Goal: Task Accomplishment & Management: Use online tool/utility

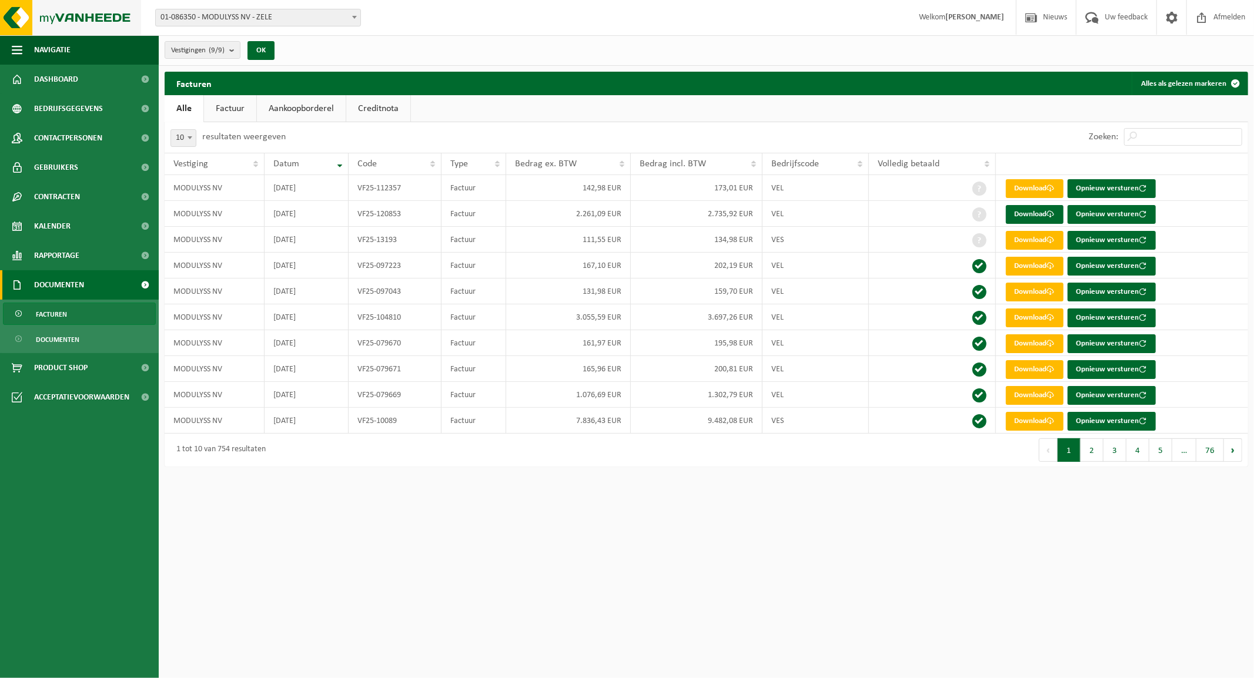
click at [78, 25] on img at bounding box center [70, 17] width 141 height 35
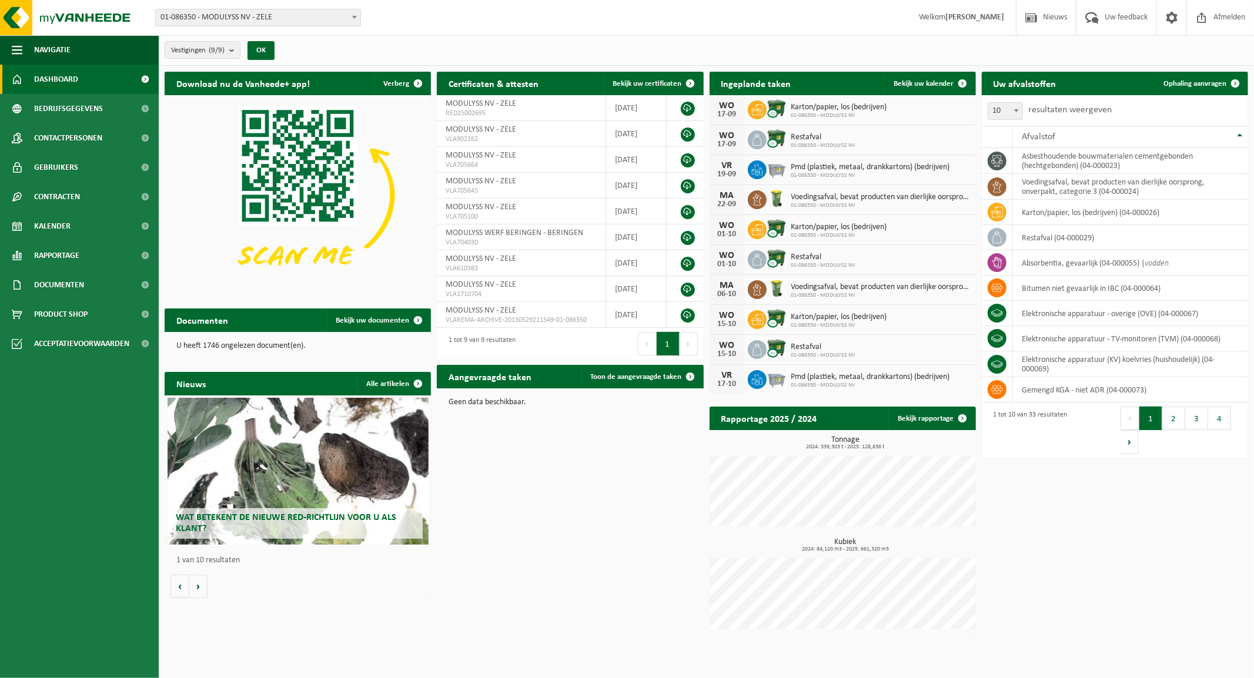
click at [271, 15] on span "01-086350 - MODULYSS NV - ZELE" at bounding box center [258, 17] width 205 height 16
click at [1190, 80] on span "Ophaling aanvragen" at bounding box center [1194, 84] width 63 height 8
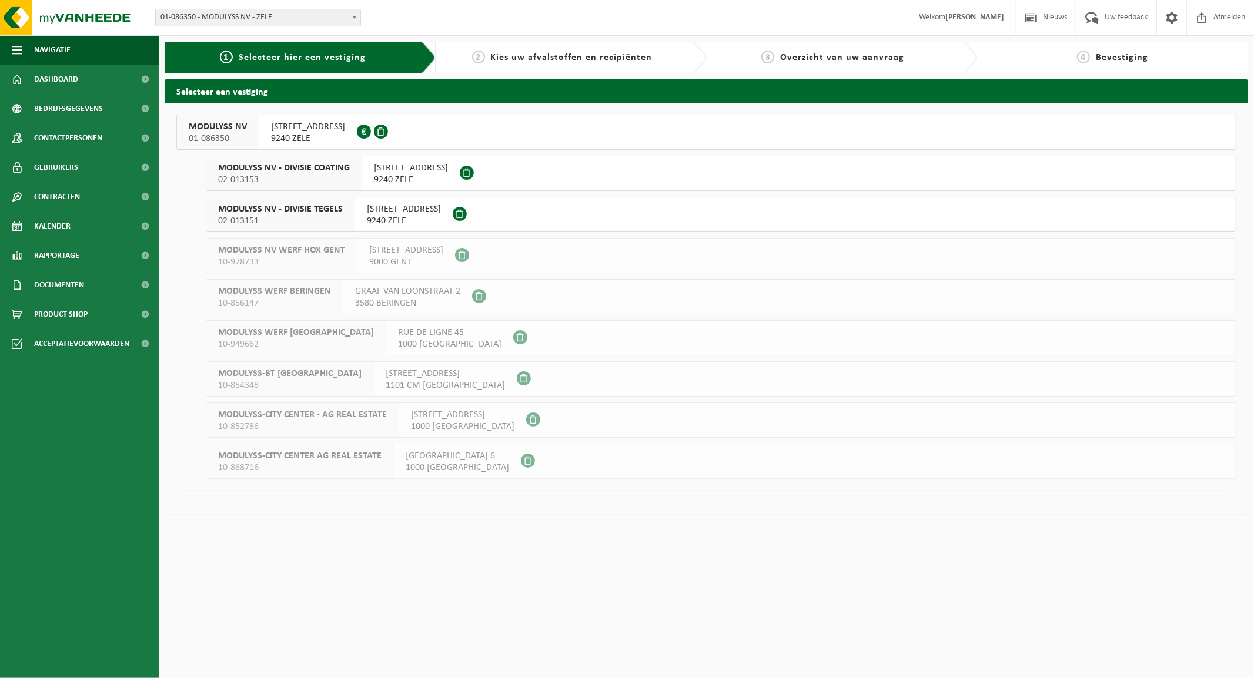
click at [199, 130] on span "MODULYSS NV" at bounding box center [218, 127] width 58 height 12
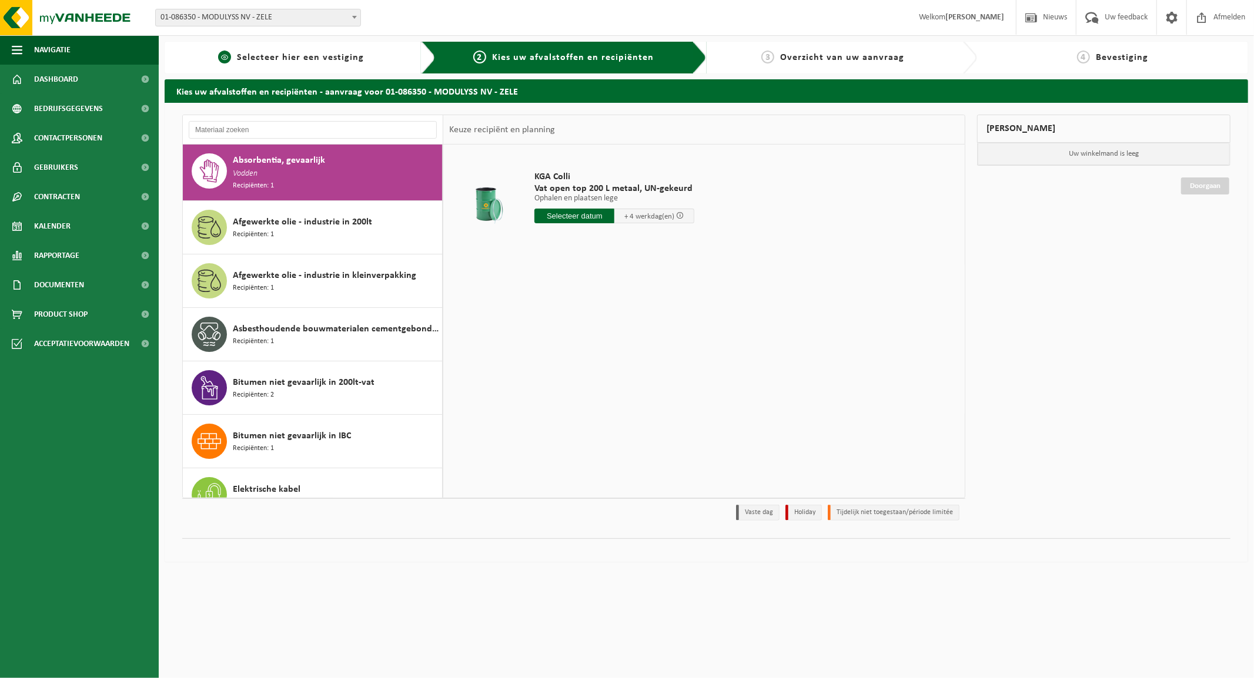
click at [297, 60] on span "Selecteer hier een vestiging" at bounding box center [300, 57] width 127 height 9
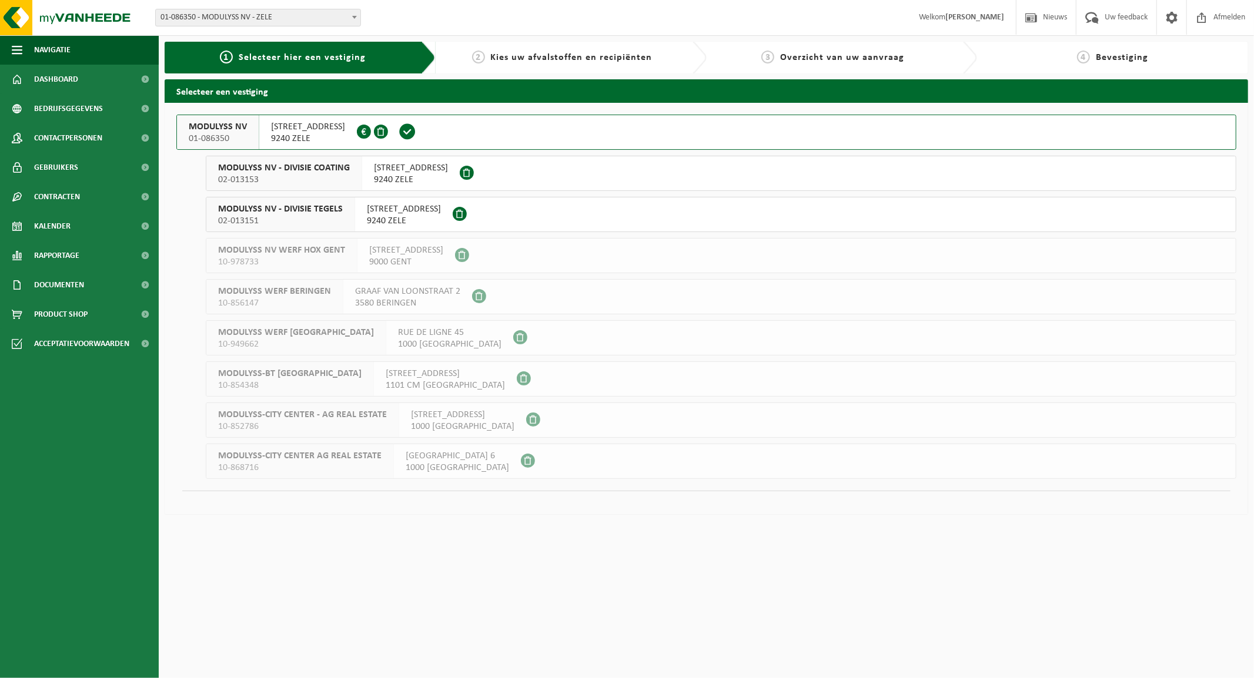
click at [232, 130] on span "MODULYSS NV" at bounding box center [218, 127] width 58 height 12
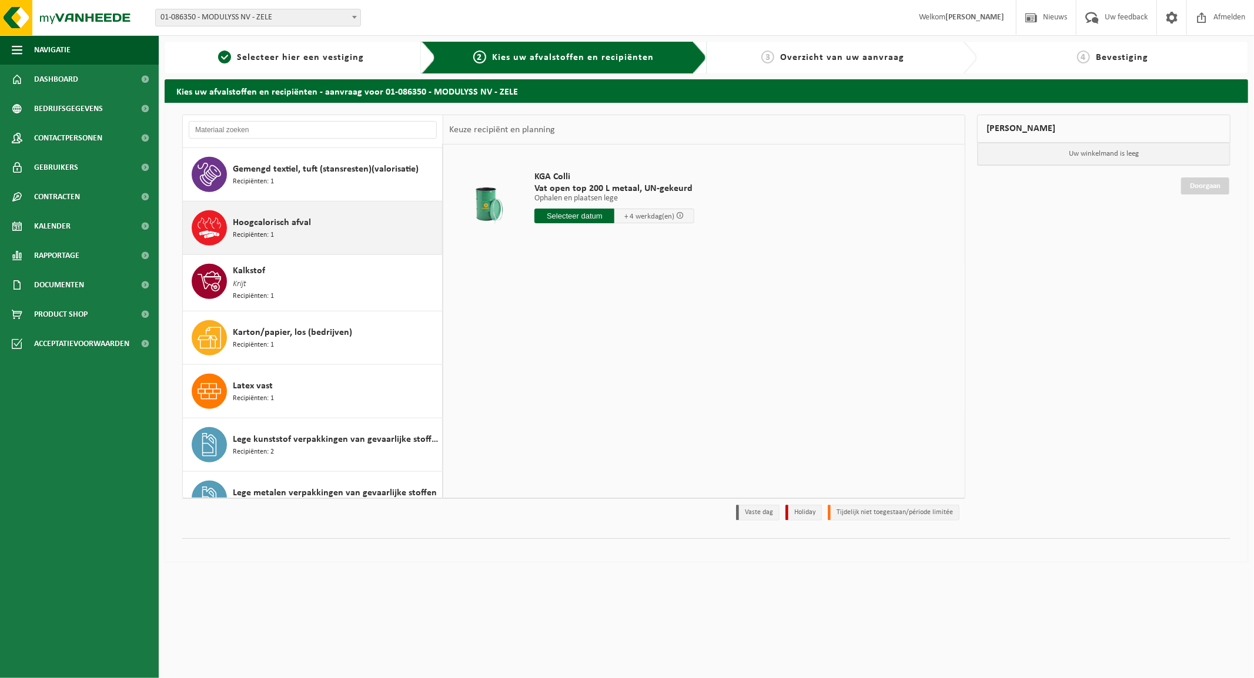
click at [259, 230] on span "Recipiënten: 1" at bounding box center [253, 235] width 41 height 11
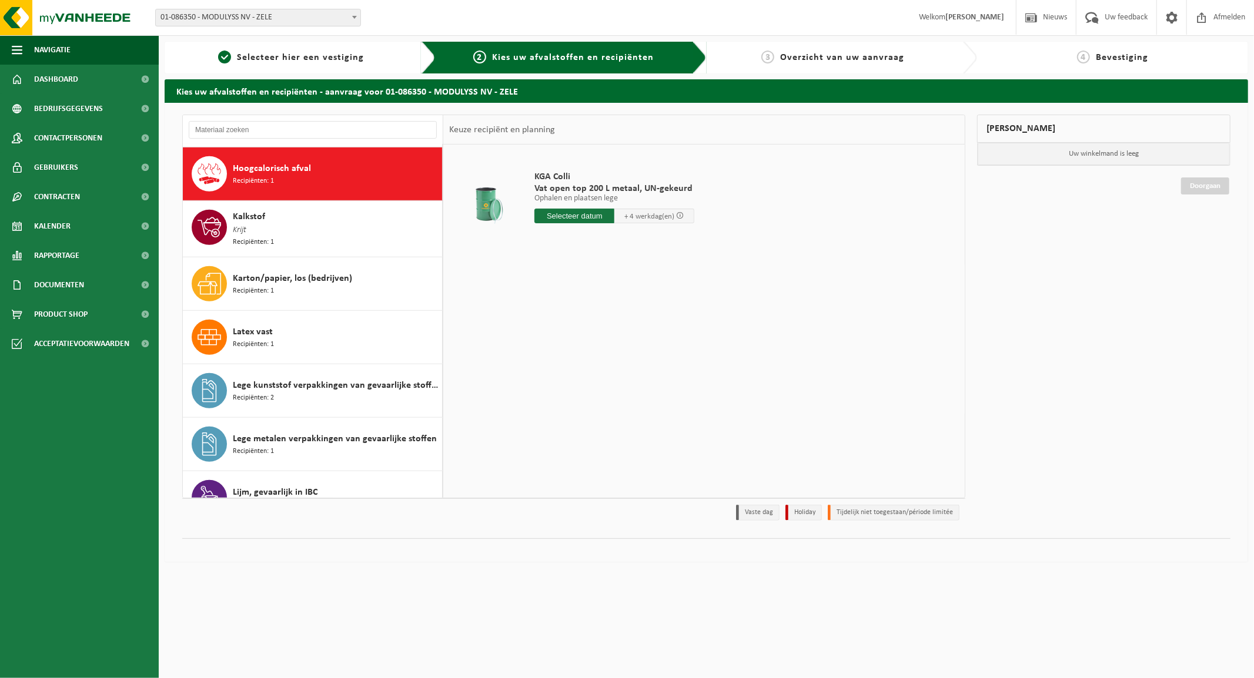
scroll to position [644, 0]
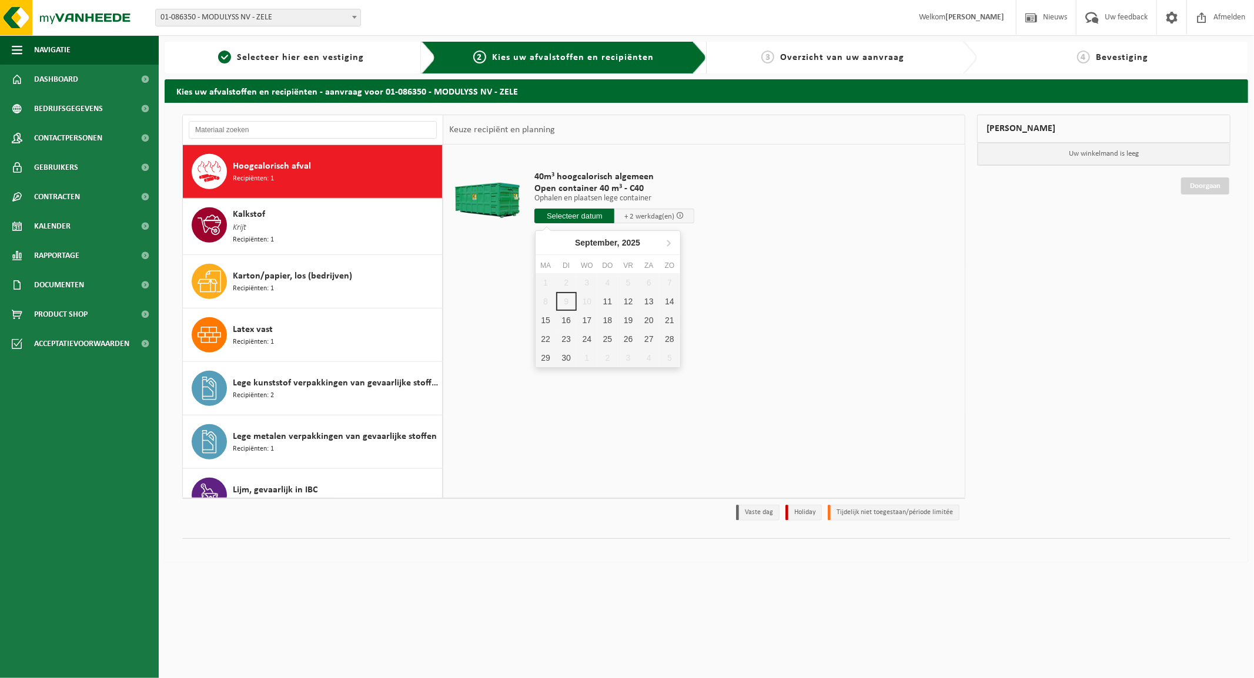
click at [566, 218] on input "text" at bounding box center [574, 216] width 80 height 15
click at [608, 299] on div "11" at bounding box center [607, 301] width 21 height 19
type input "Van [DATE]"
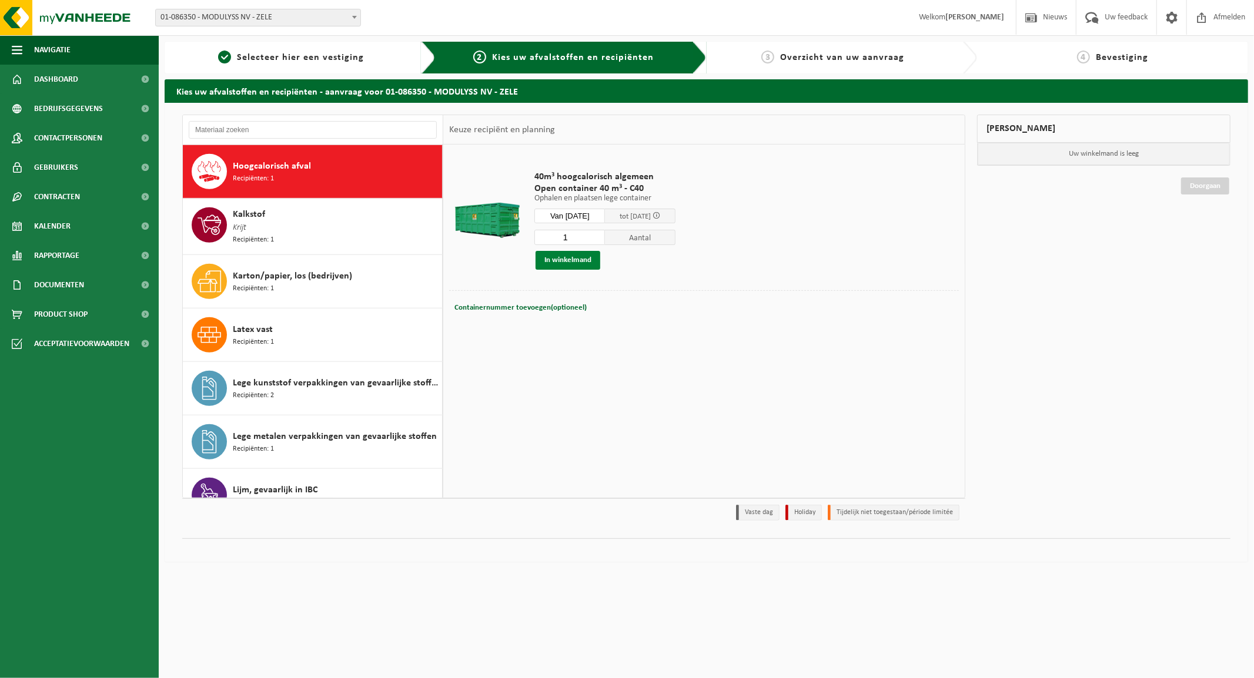
click at [569, 257] on button "In winkelmand" at bounding box center [568, 260] width 65 height 19
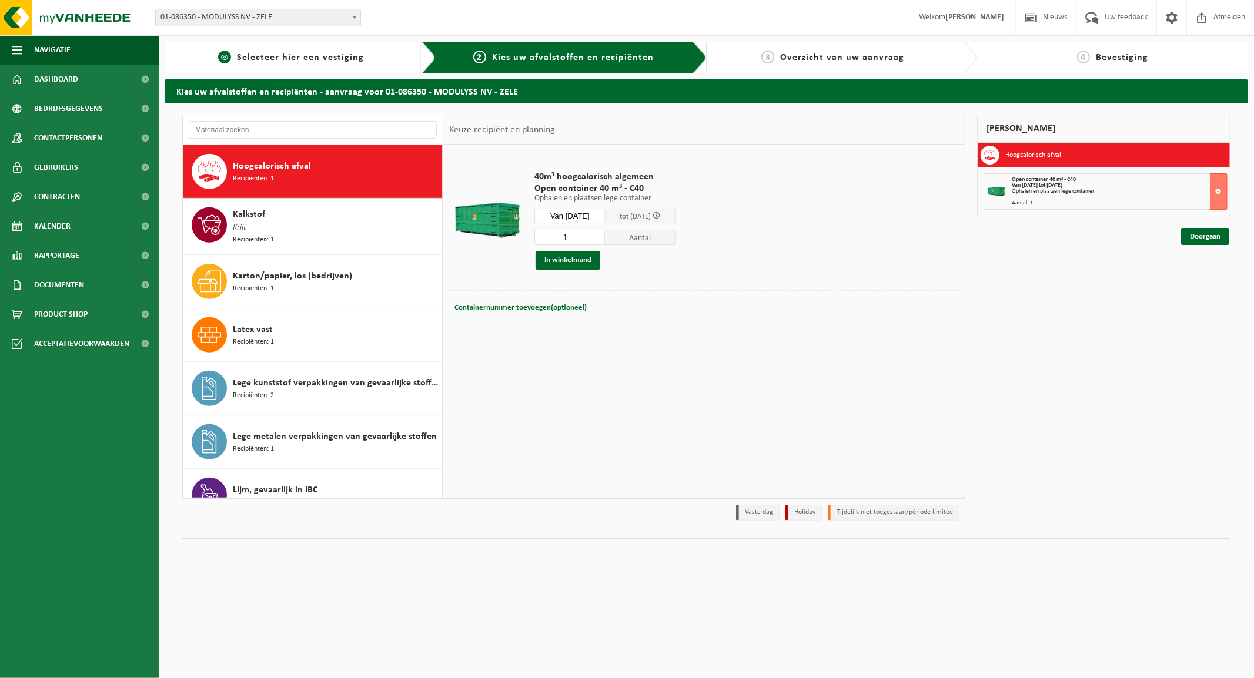
click at [302, 53] on span "Selecteer hier een vestiging" at bounding box center [300, 57] width 127 height 9
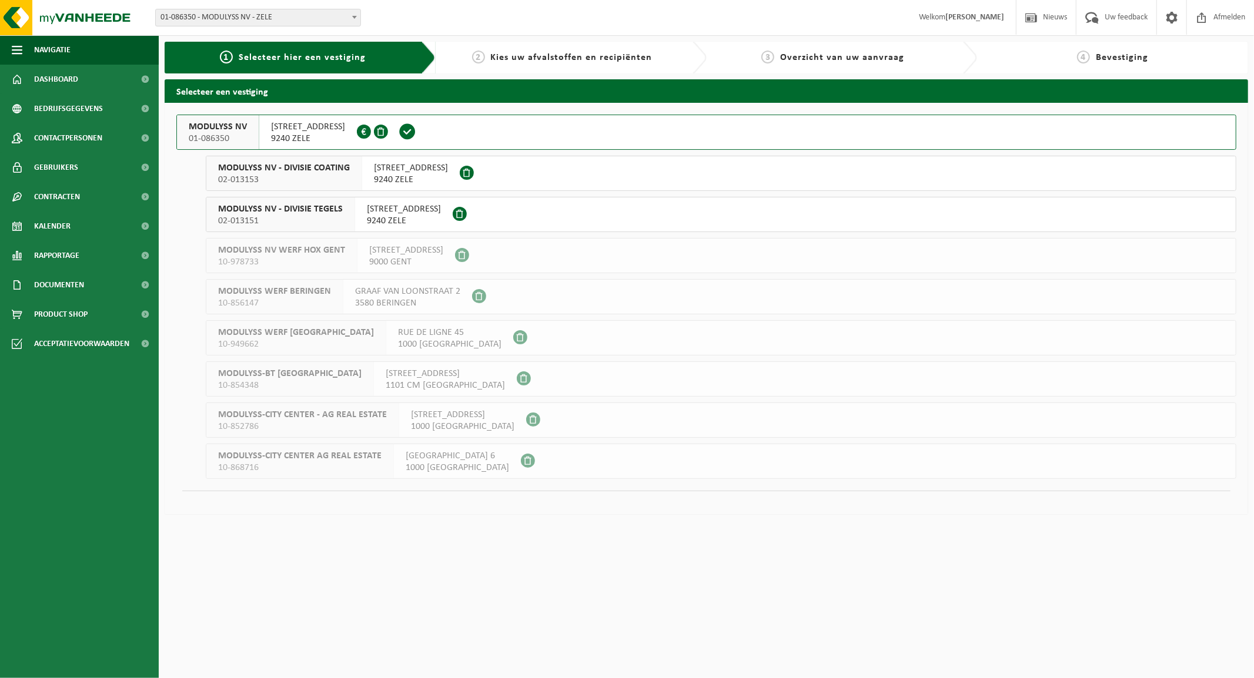
click at [228, 133] on span "01-086350" at bounding box center [218, 139] width 58 height 12
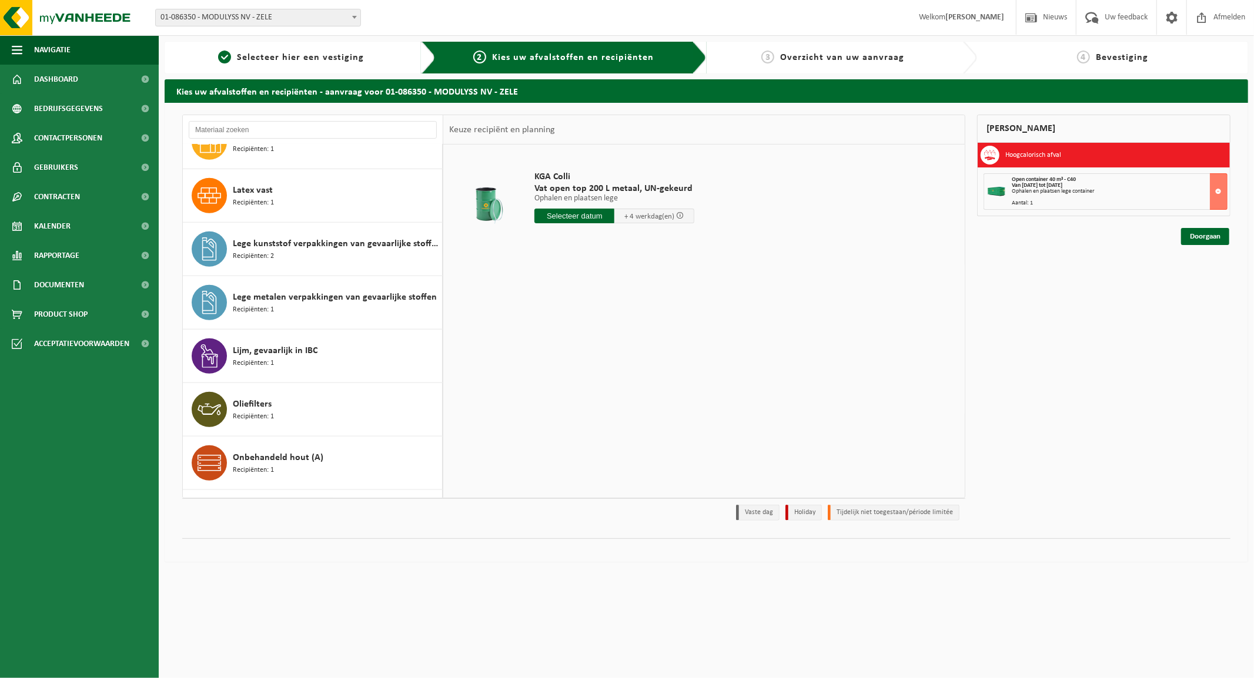
scroll to position [849, 0]
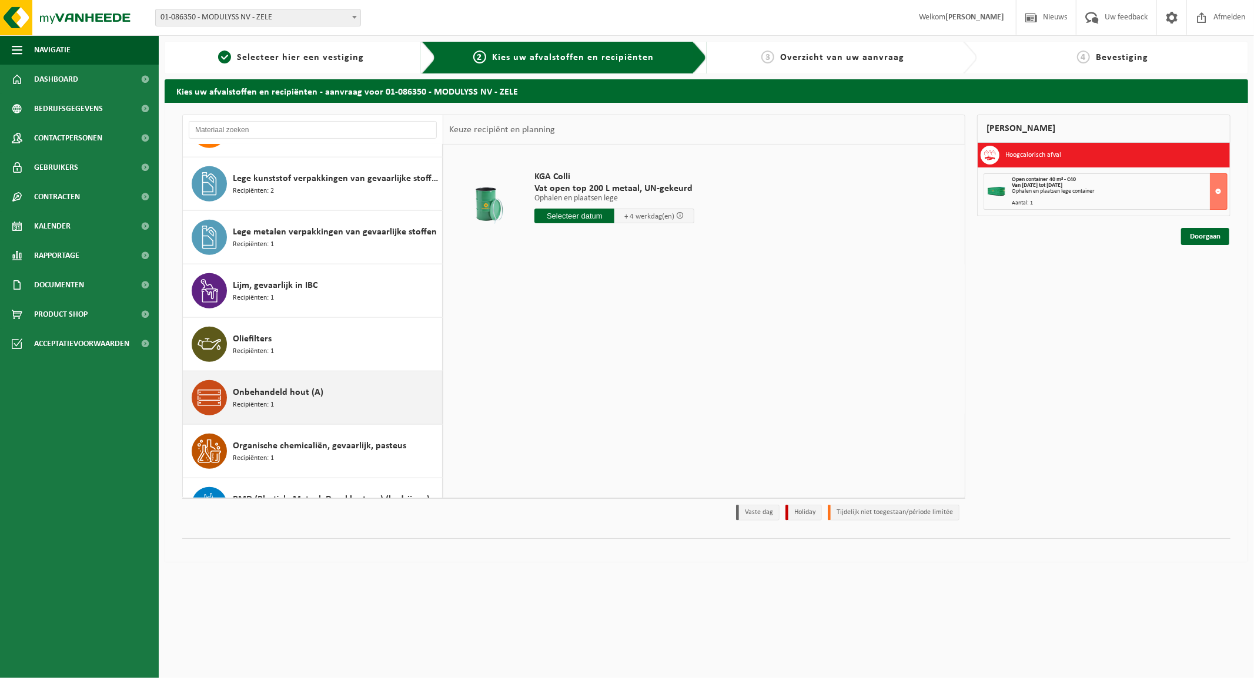
click at [251, 394] on span "Onbehandeld hout (A)" at bounding box center [278, 393] width 91 height 14
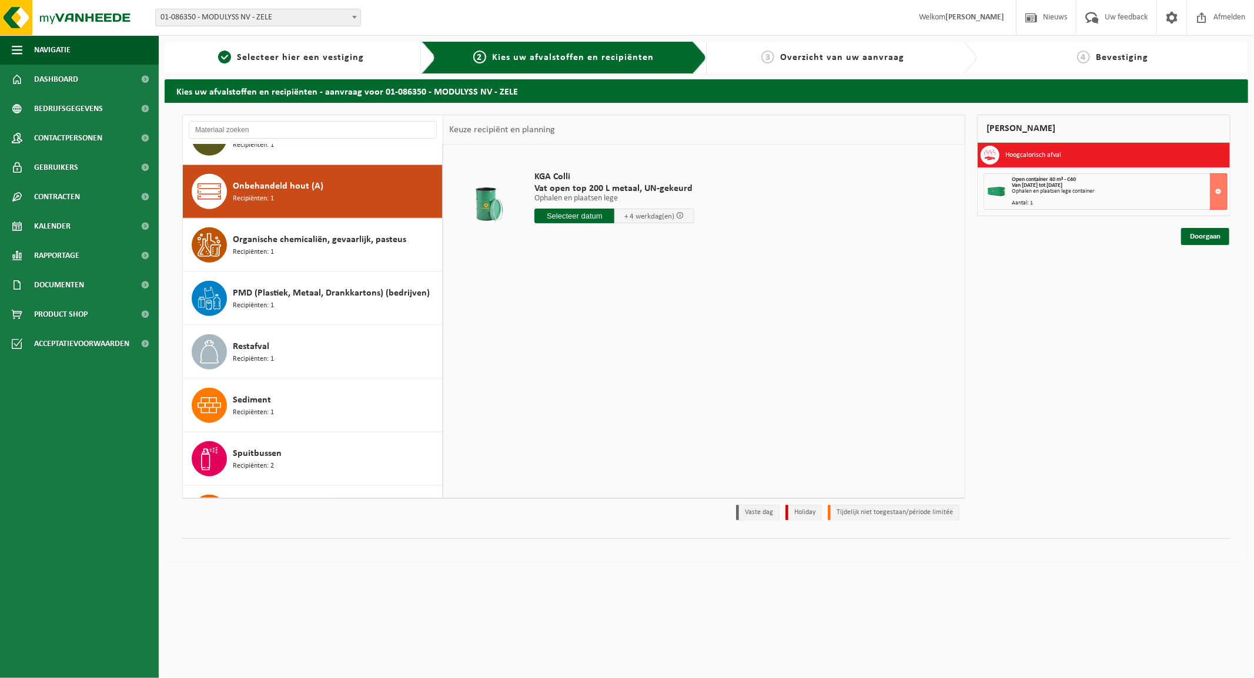
scroll to position [1075, 0]
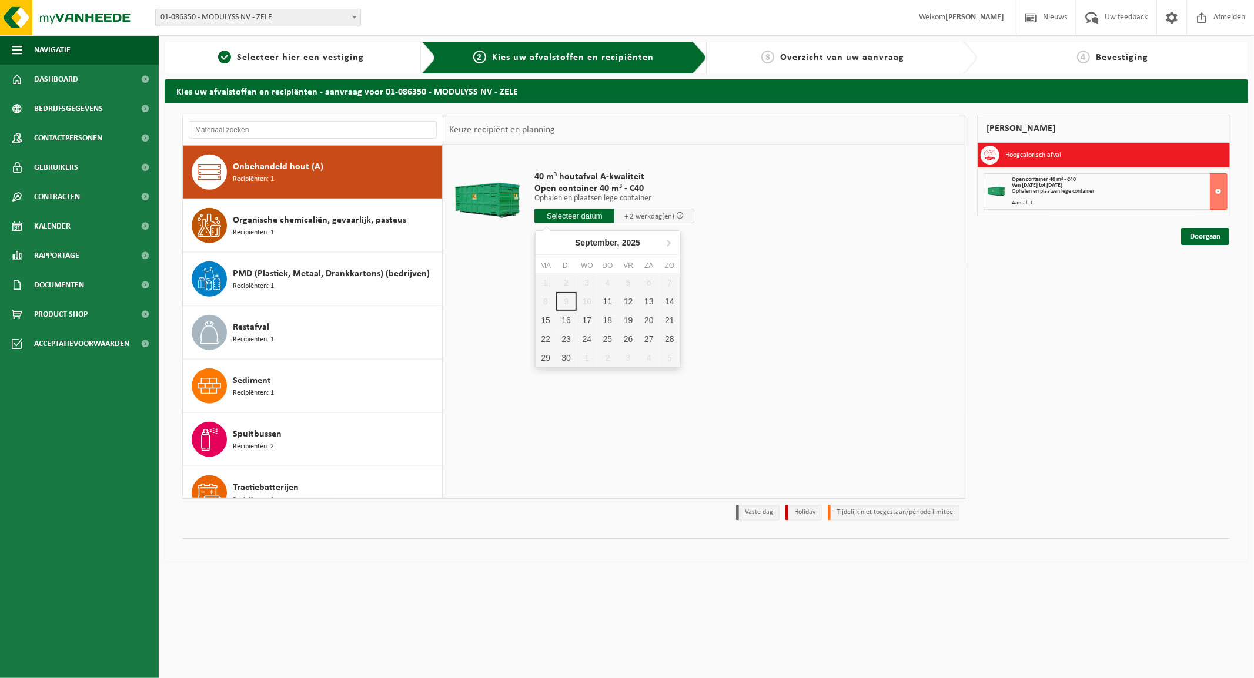
click at [574, 215] on input "text" at bounding box center [574, 216] width 80 height 15
click at [610, 300] on div "11" at bounding box center [607, 301] width 21 height 19
type input "Van [DATE]"
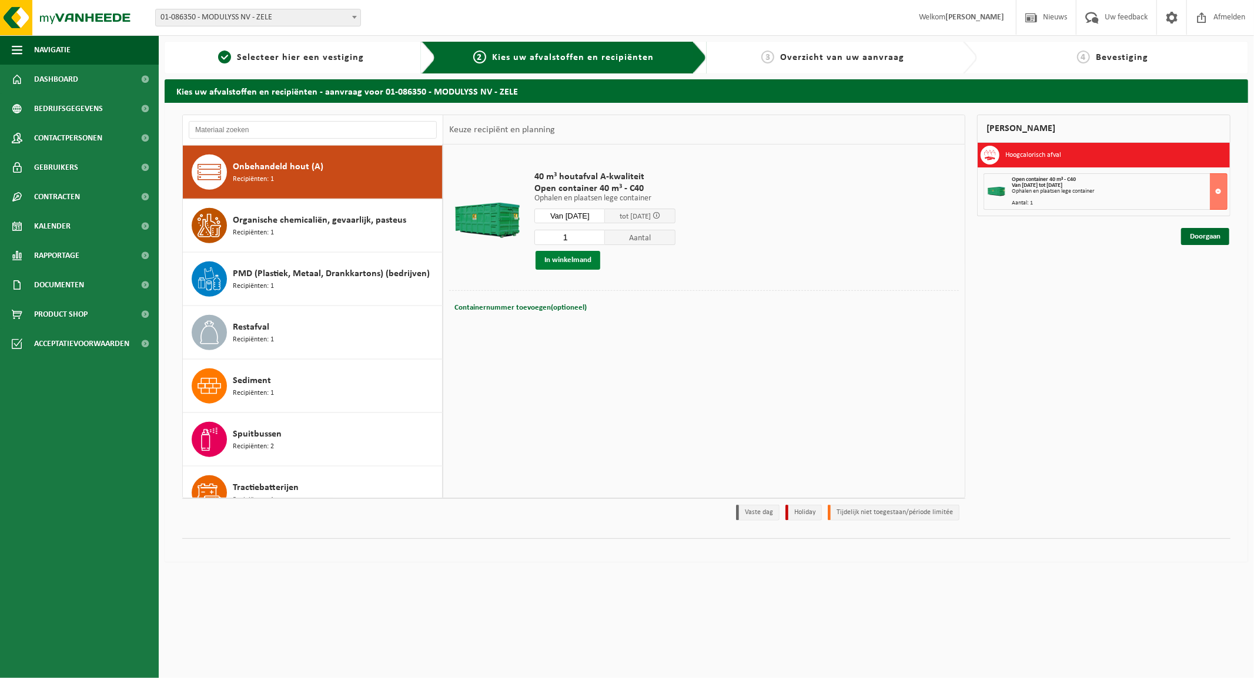
click at [555, 256] on button "In winkelmand" at bounding box center [568, 260] width 65 height 19
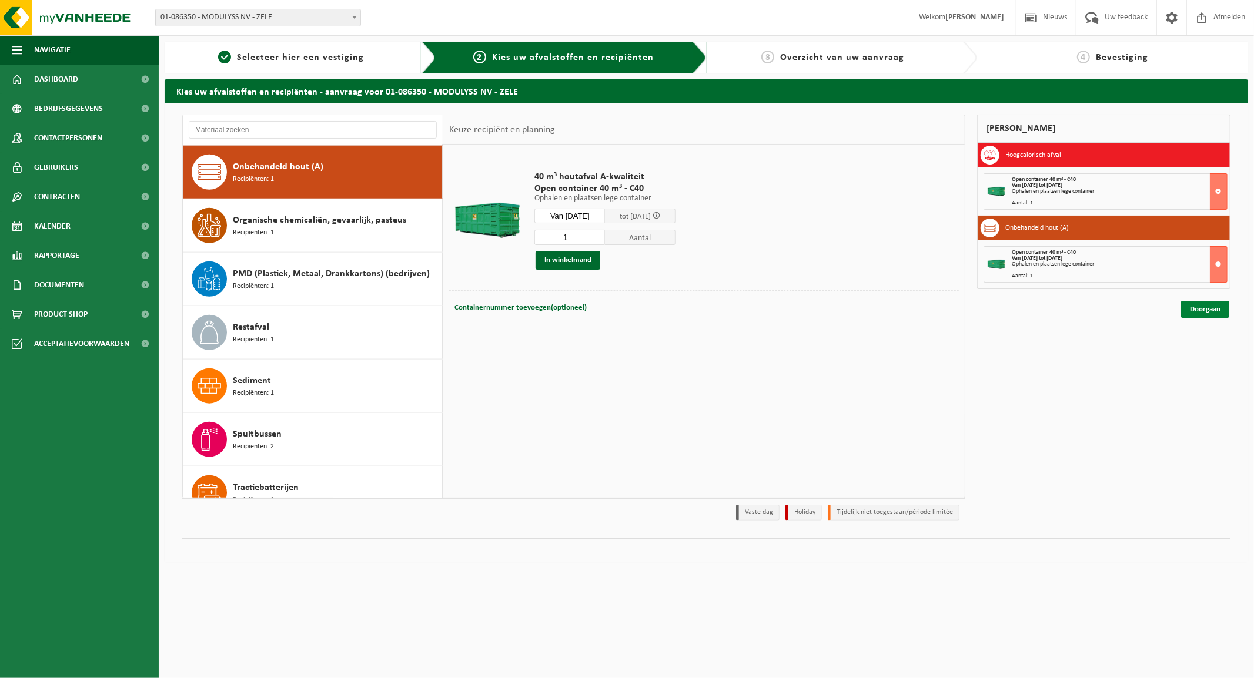
click at [1200, 309] on link "Doorgaan" at bounding box center [1205, 309] width 48 height 17
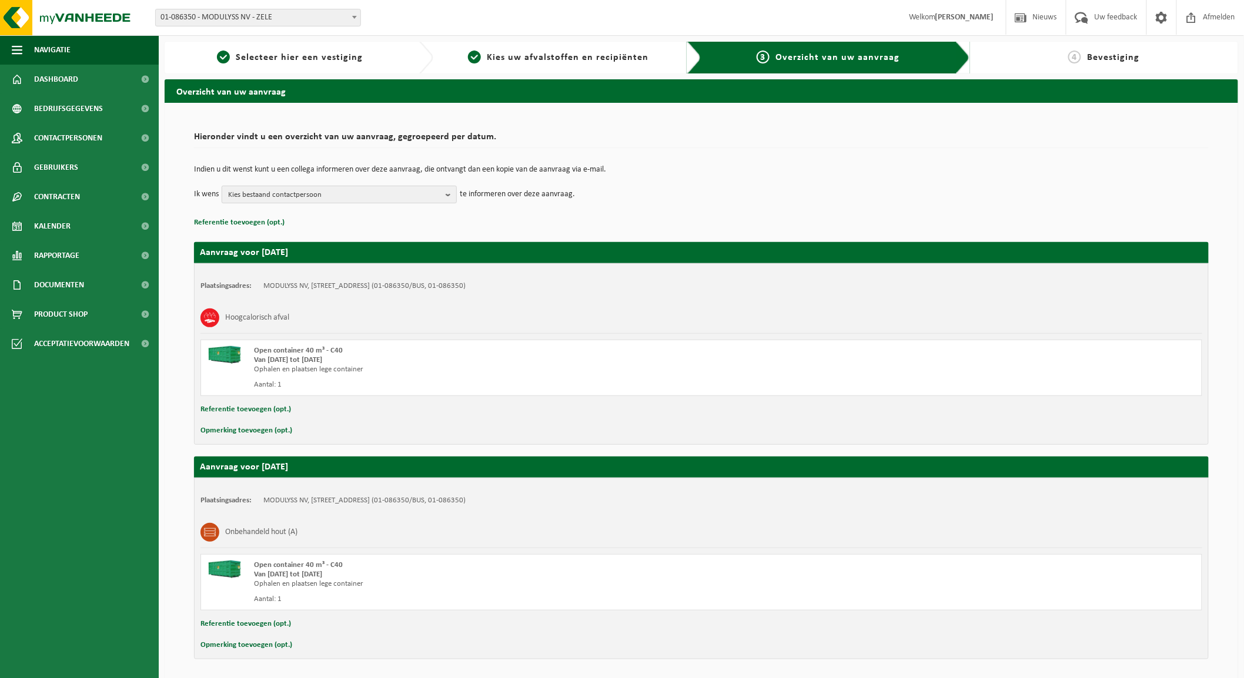
click at [335, 186] on span "Kies bestaand contactpersoon" at bounding box center [334, 195] width 213 height 18
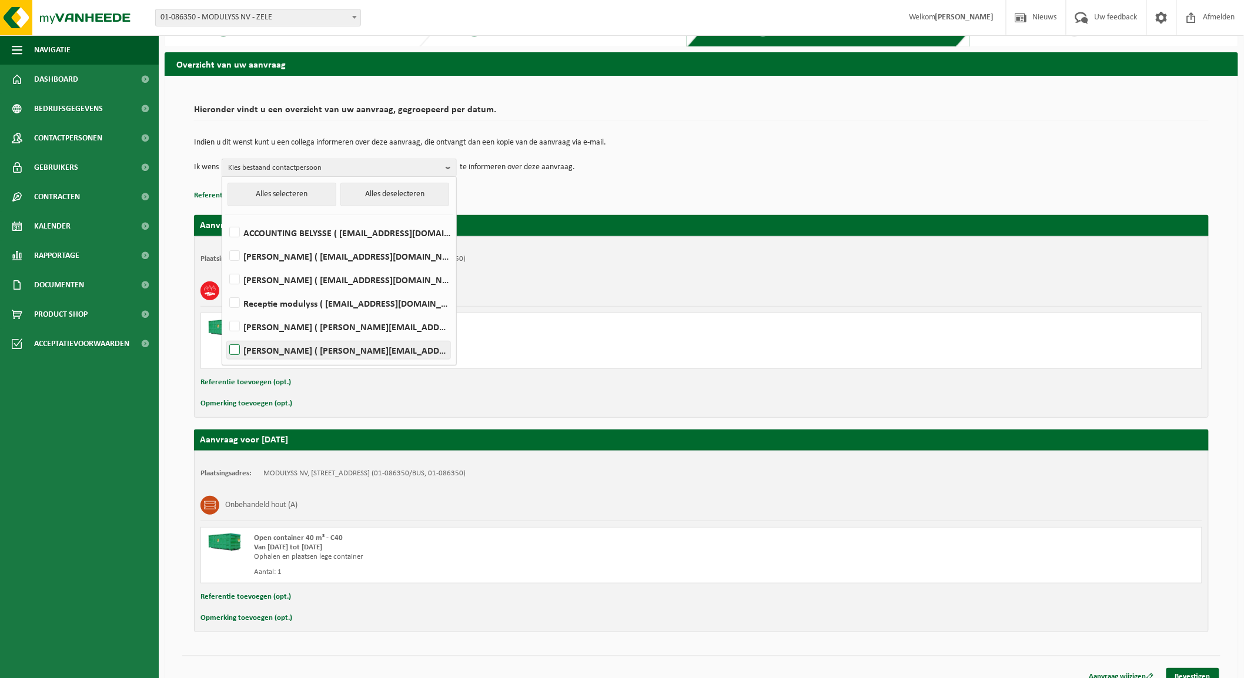
scroll to position [41, 0]
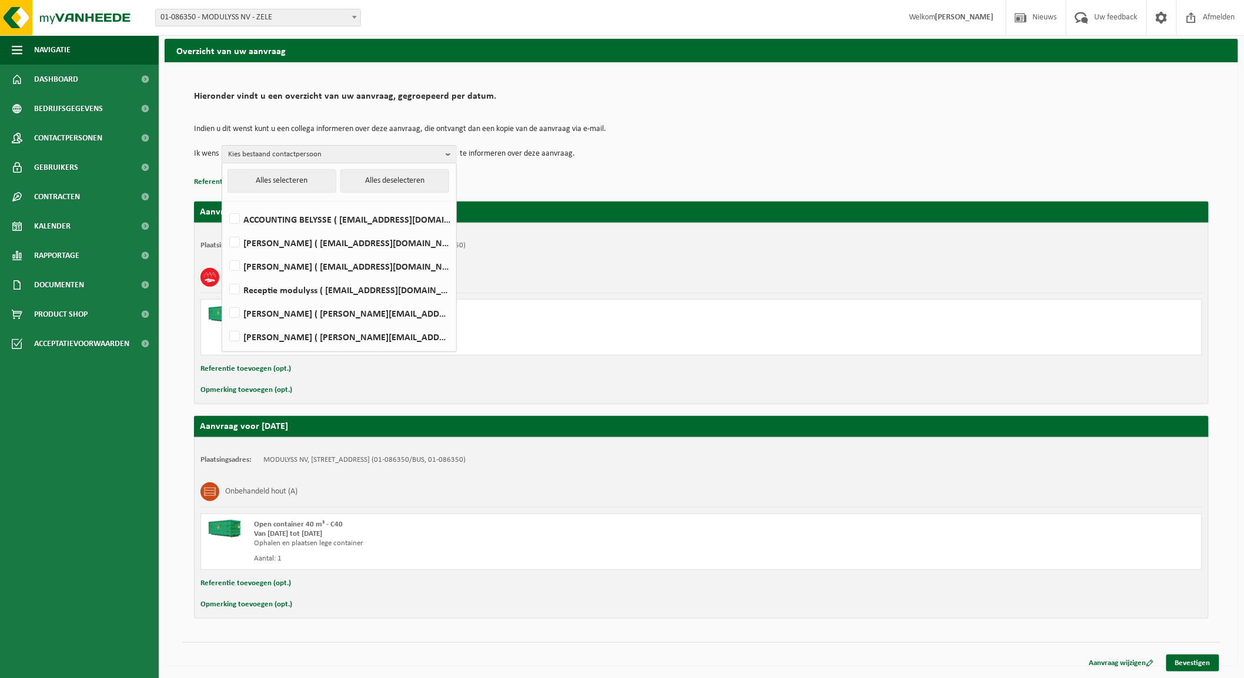
click at [625, 179] on p "Referentie toevoegen (opt.)" at bounding box center [701, 182] width 1015 height 15
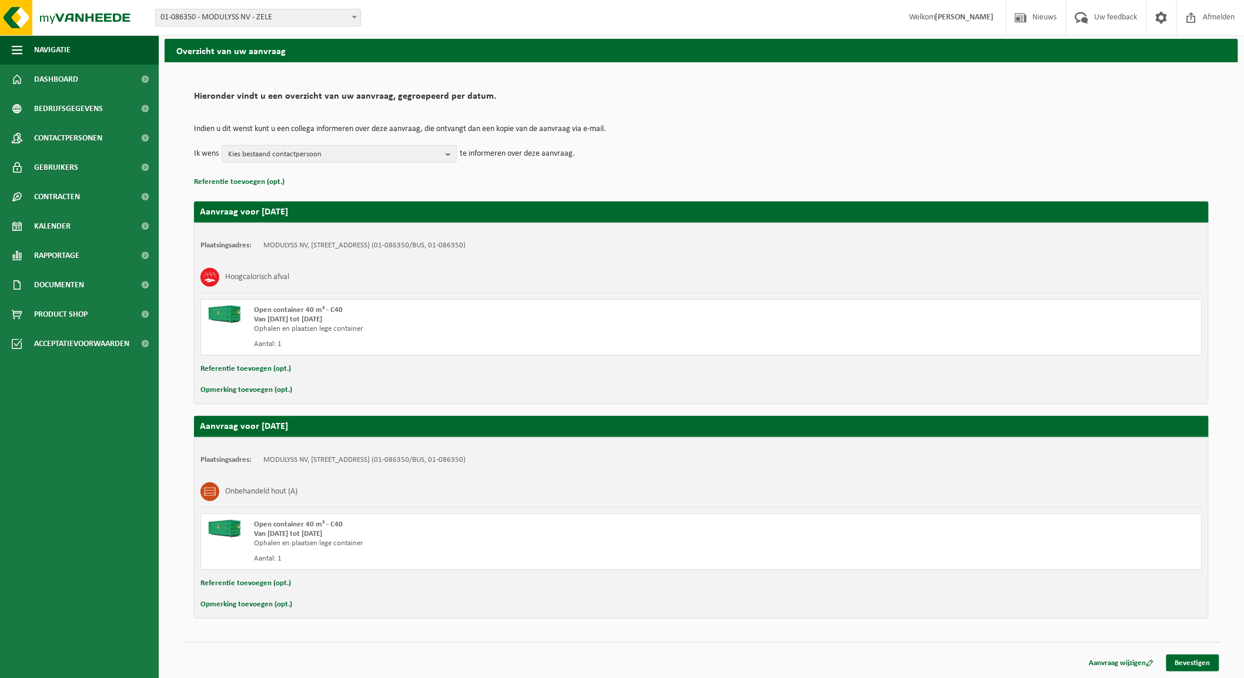
click at [236, 388] on button "Opmerking toevoegen (opt.)" at bounding box center [246, 390] width 92 height 15
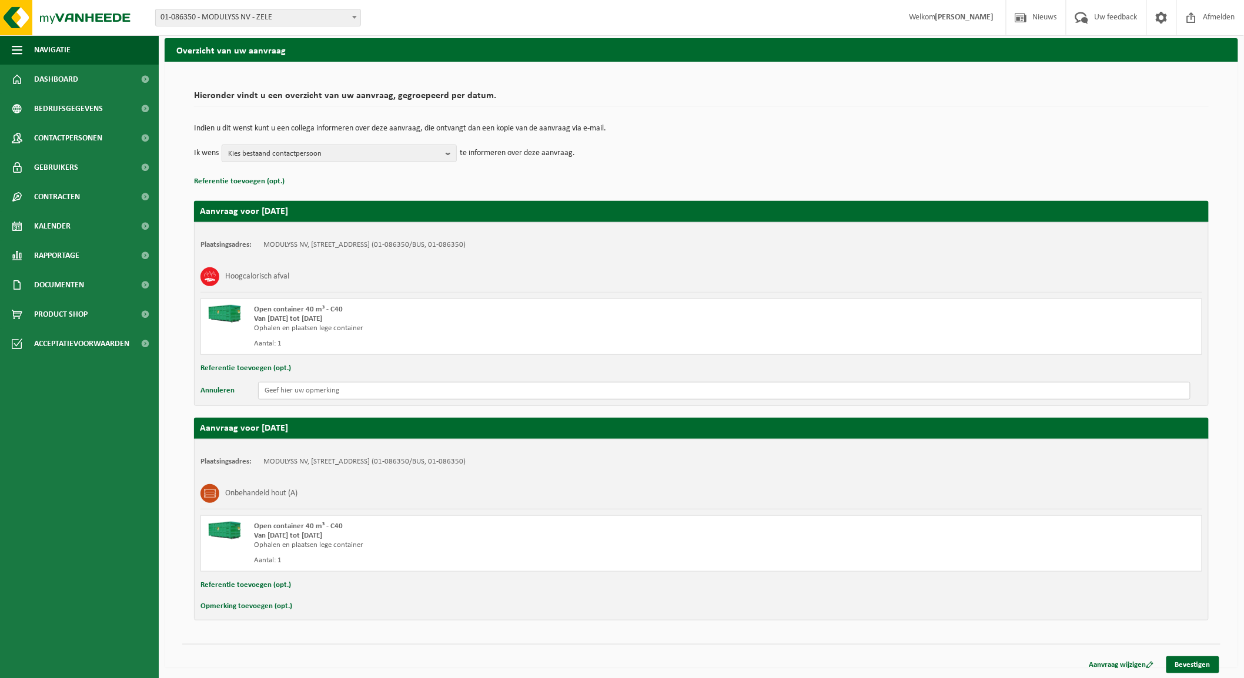
click at [303, 391] on input "text" at bounding box center [724, 391] width 932 height 18
type input "OPhaling tegen 11/09 - 5u"
drag, startPoint x: 367, startPoint y: 390, endPoint x: 203, endPoint y: 383, distance: 164.1
click at [203, 384] on div "Annuleren OPhaling tegen 11/09 - 5u" at bounding box center [701, 391] width 1002 height 18
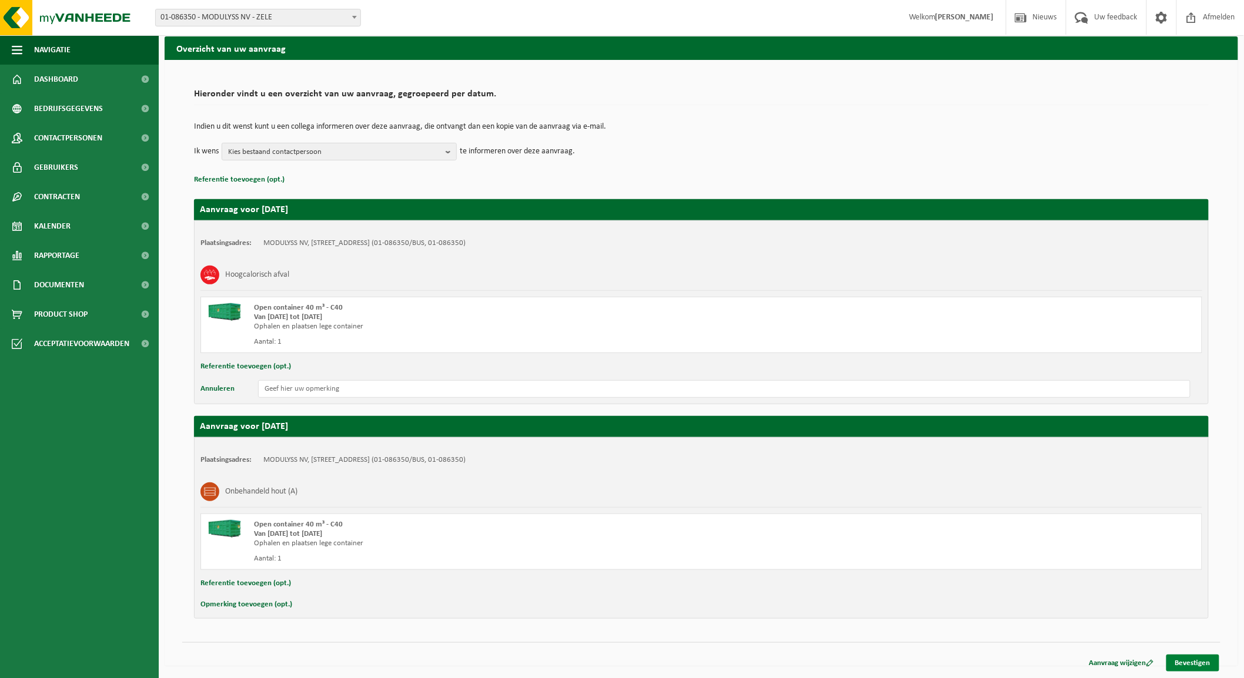
click at [1183, 662] on link "Bevestigen" at bounding box center [1192, 663] width 53 height 17
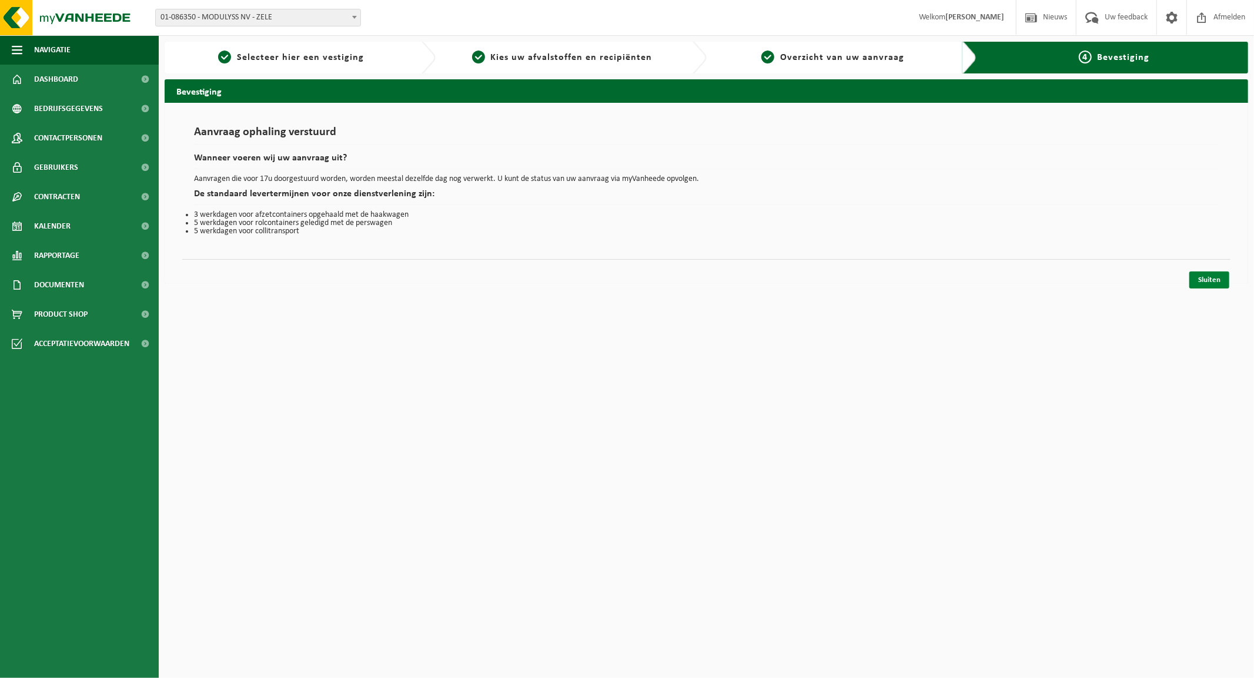
click at [1209, 279] on link "Sluiten" at bounding box center [1209, 280] width 40 height 17
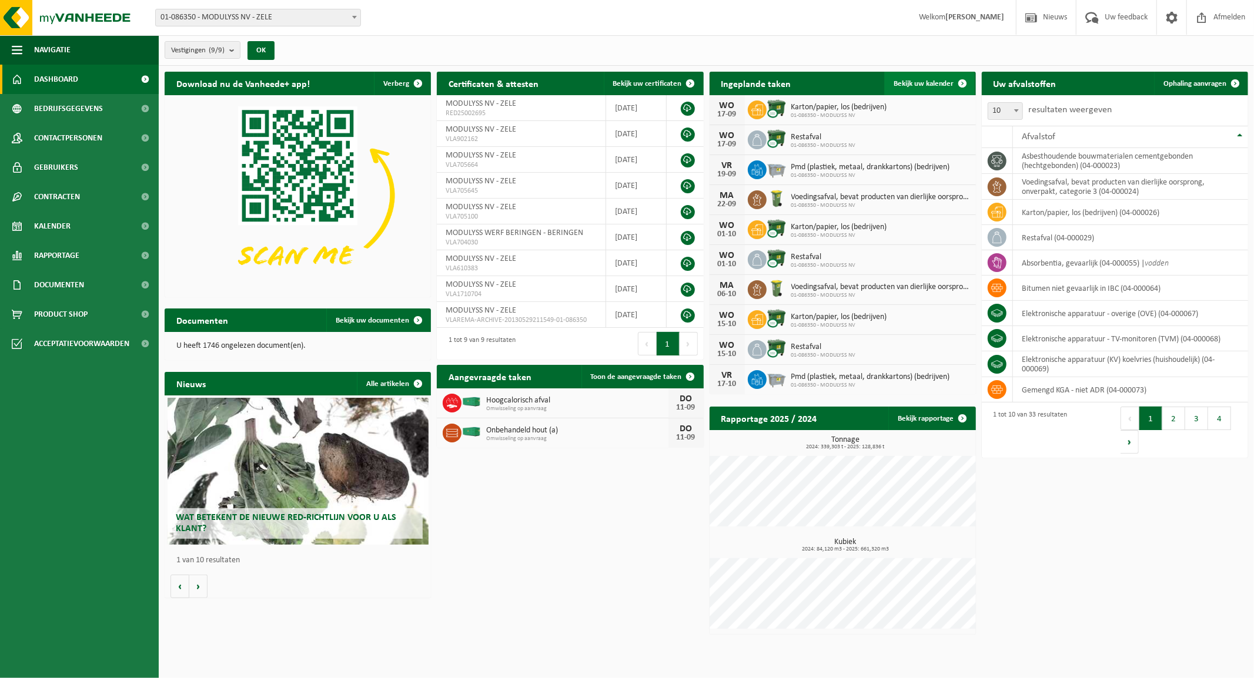
click at [923, 83] on span "Bekijk uw kalender" at bounding box center [924, 84] width 61 height 8
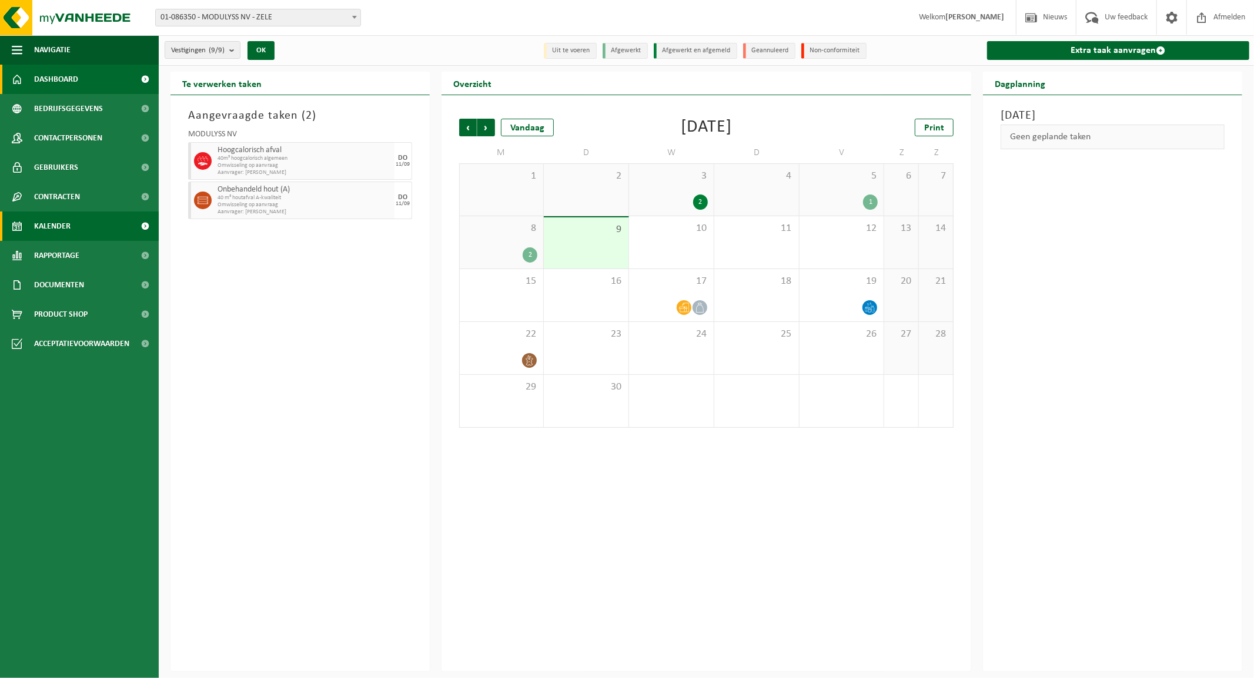
click at [53, 72] on span "Dashboard" at bounding box center [56, 79] width 44 height 29
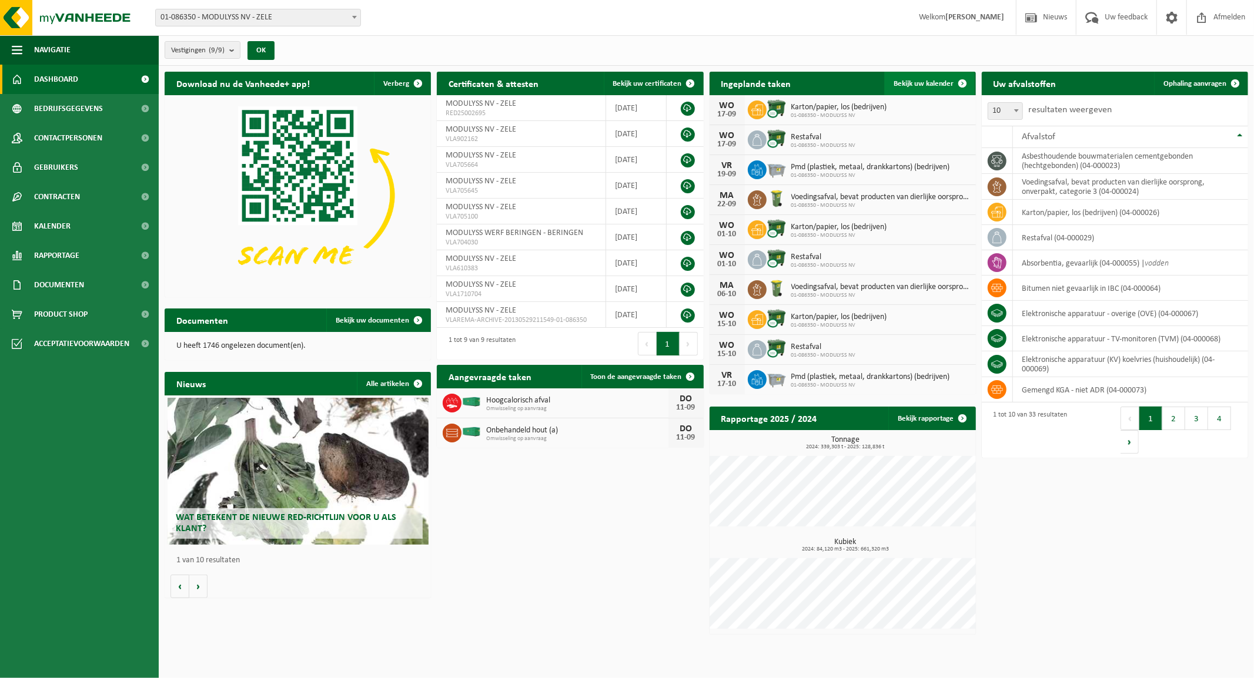
click at [921, 81] on span "Bekijk uw kalender" at bounding box center [924, 84] width 61 height 8
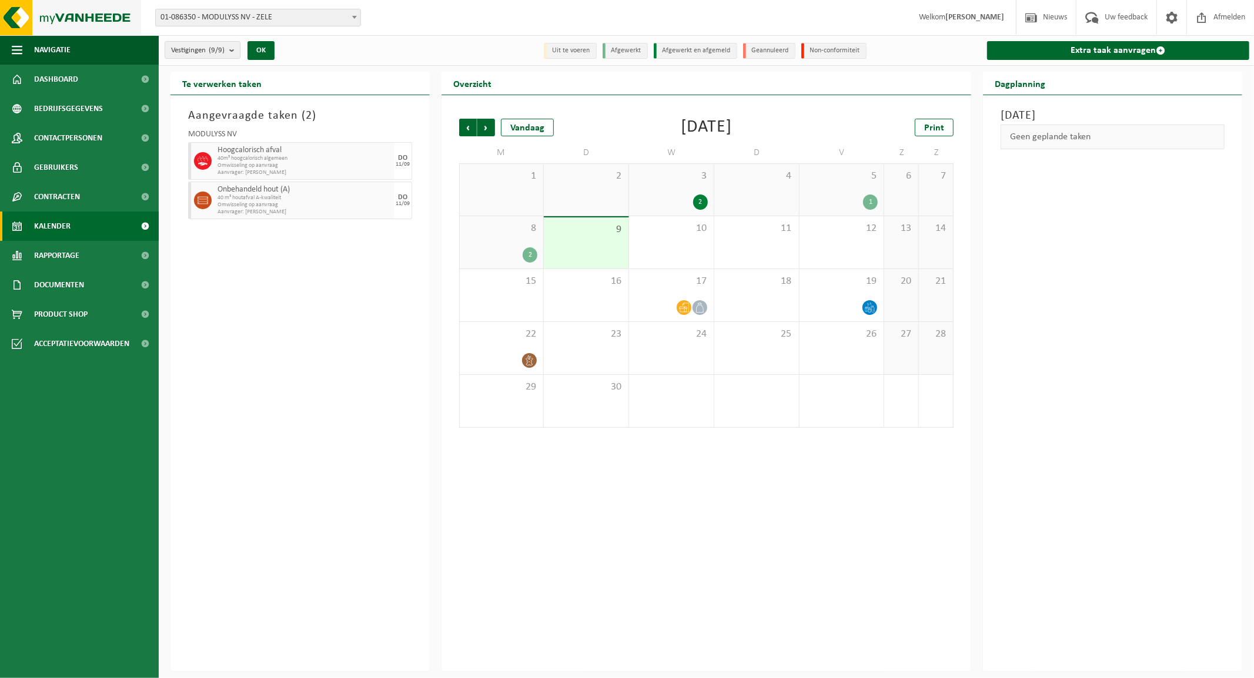
click at [69, 15] on img at bounding box center [70, 17] width 141 height 35
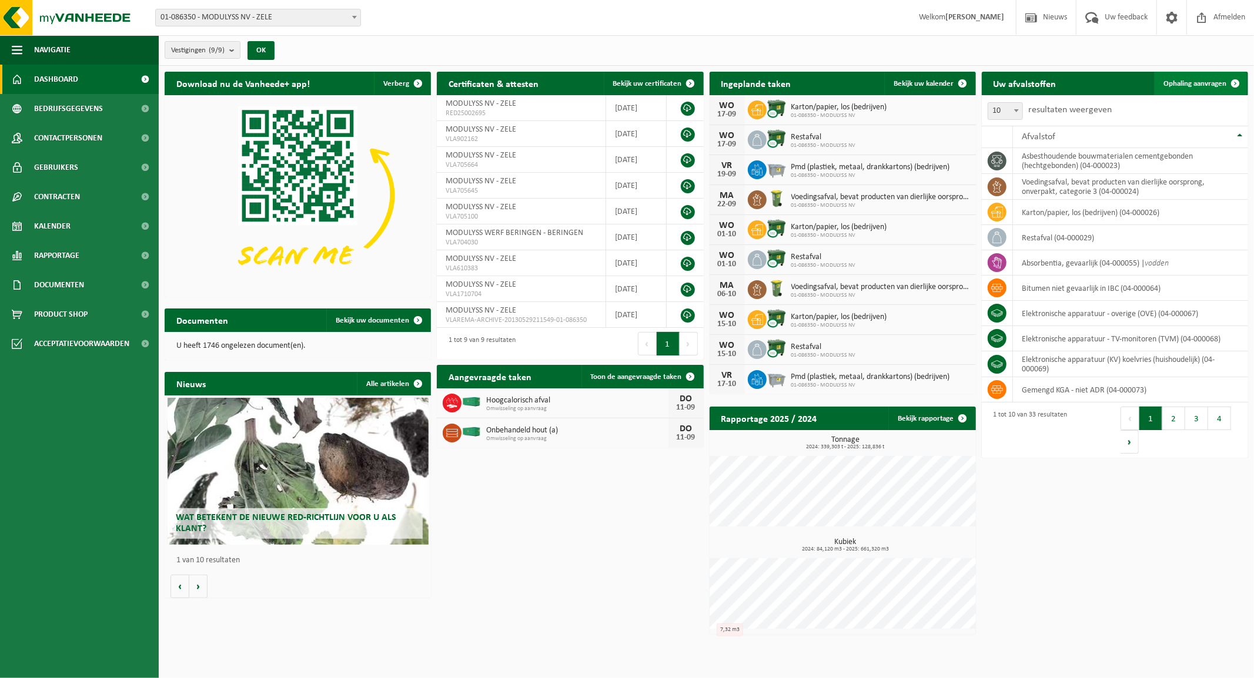
click at [1196, 83] on span "Ophaling aanvragen" at bounding box center [1194, 84] width 63 height 8
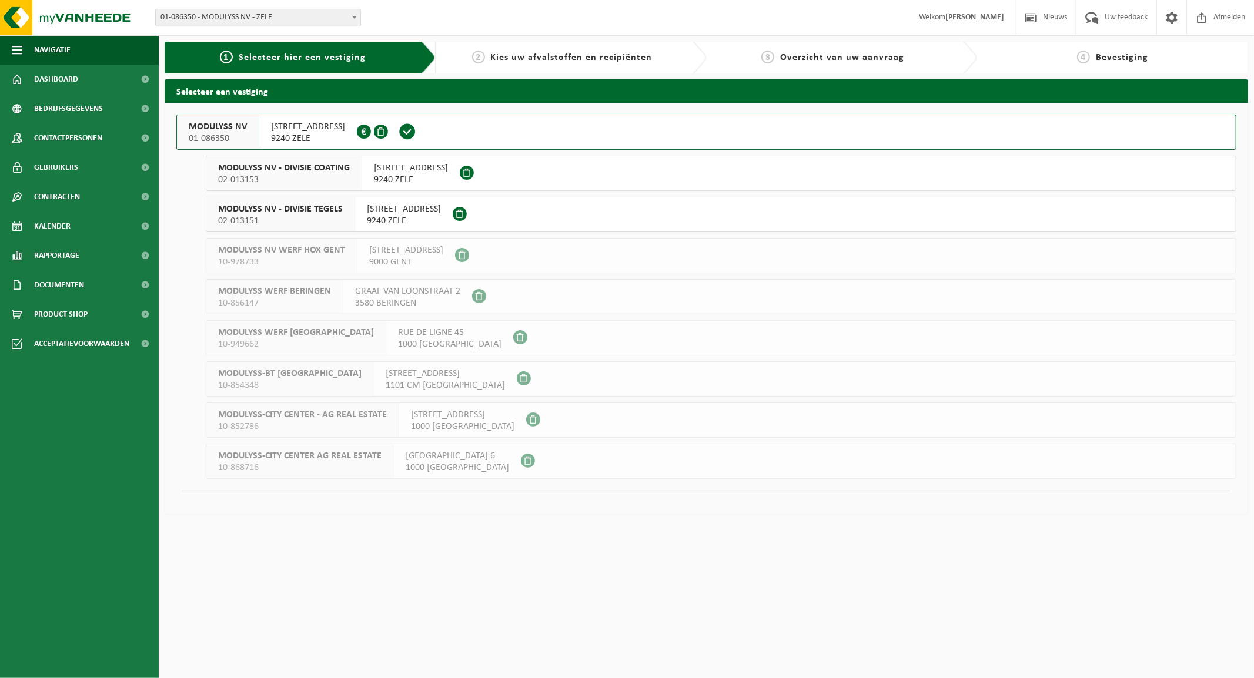
click at [316, 174] on span "02-013153" at bounding box center [284, 180] width 132 height 12
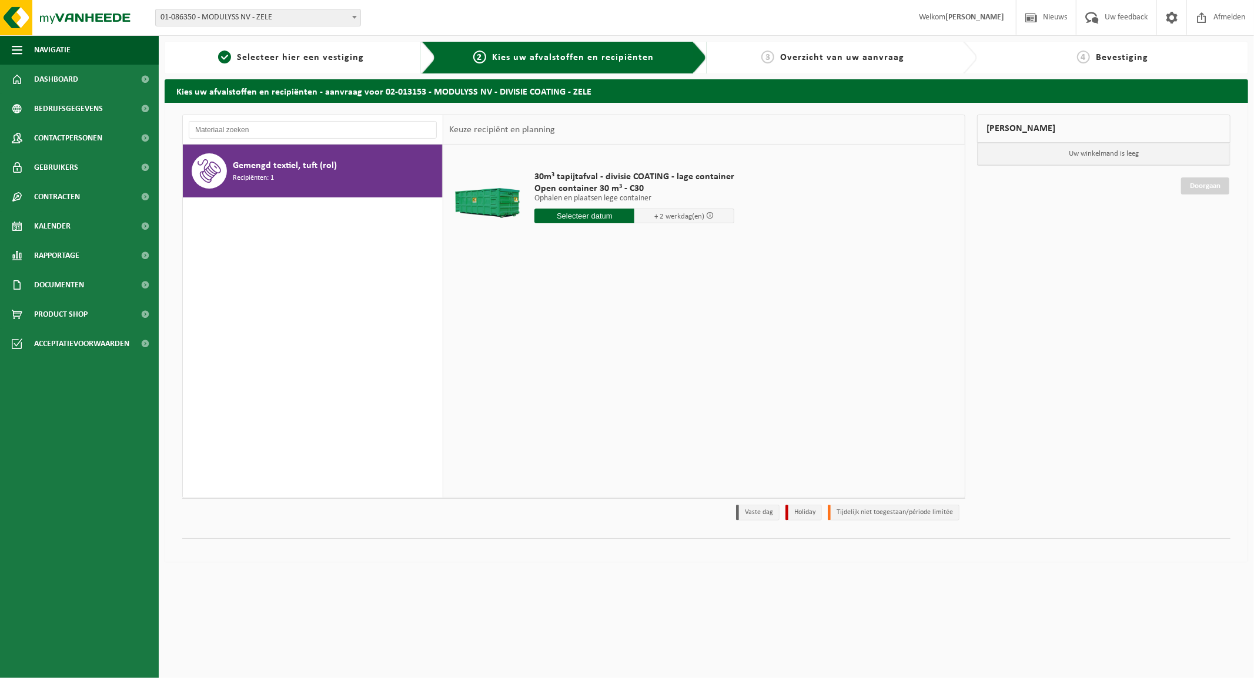
click at [252, 159] on span "Gemengd textiel, tuft (rol)" at bounding box center [285, 166] width 104 height 14
click at [569, 213] on input "text" at bounding box center [584, 216] width 100 height 15
click at [613, 301] on div "11" at bounding box center [607, 301] width 21 height 19
type input "Van 2025-09-11"
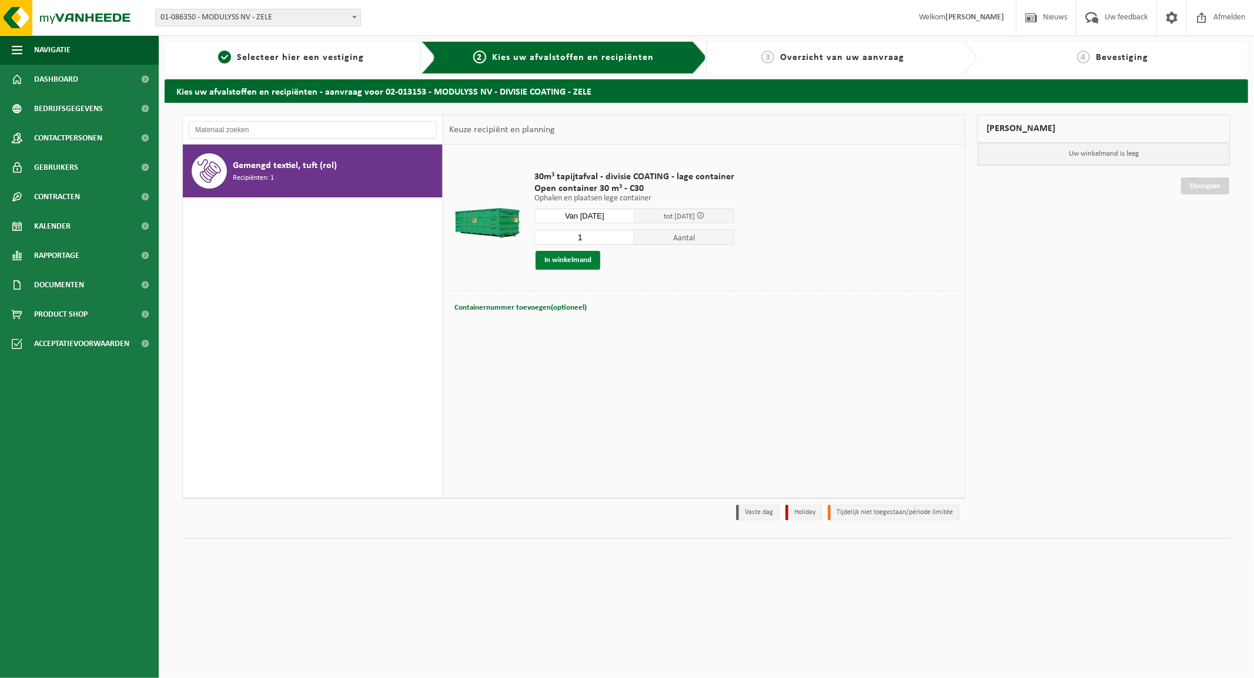
click at [574, 260] on button "In winkelmand" at bounding box center [568, 260] width 65 height 19
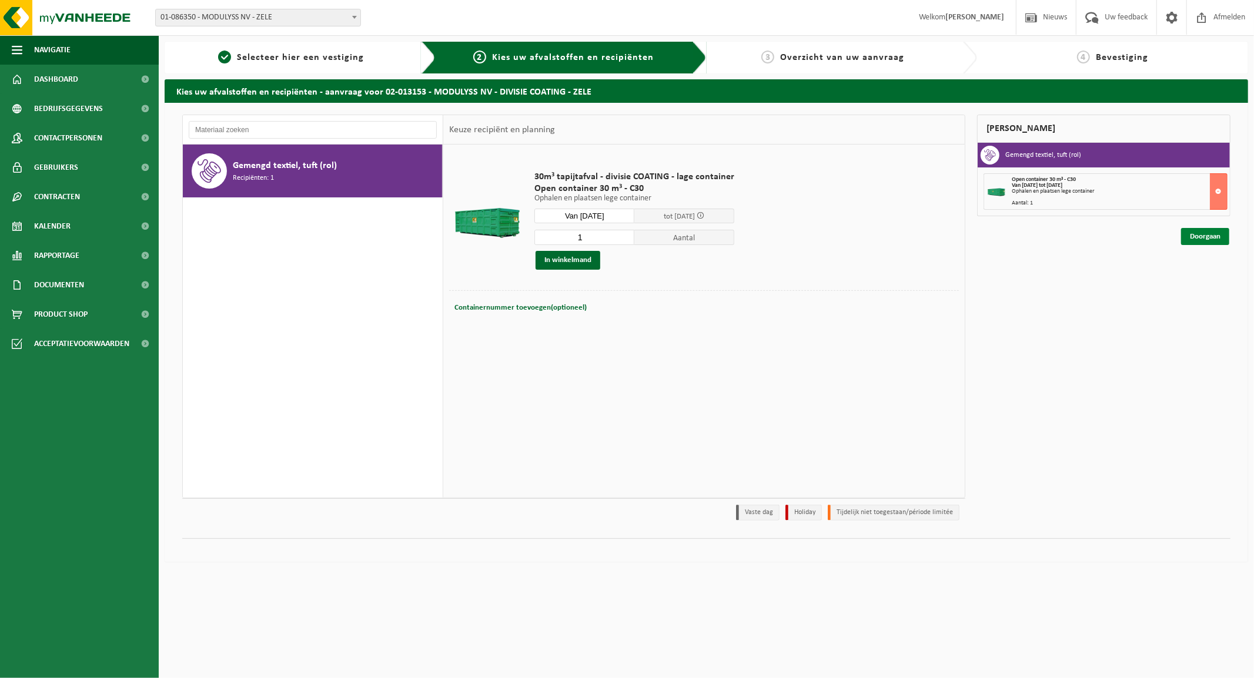
click at [1200, 232] on link "Doorgaan" at bounding box center [1205, 236] width 48 height 17
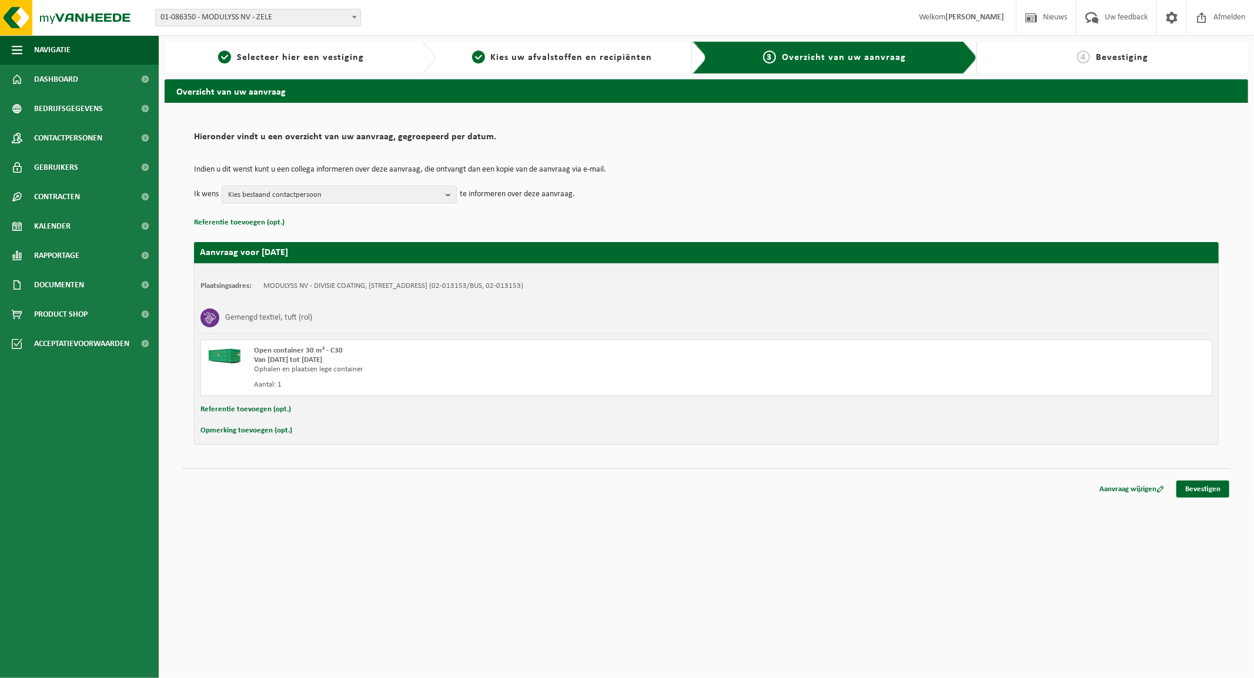
click at [248, 432] on button "Opmerking toevoegen (opt.)" at bounding box center [246, 430] width 92 height 15
click at [313, 441] on input "text" at bounding box center [729, 432] width 942 height 18
drag, startPoint x: 315, startPoint y: 439, endPoint x: 448, endPoint y: 464, distance: 135.8
type input "DRINGEND AFHALEN"
click at [30, 10] on img at bounding box center [70, 17] width 141 height 35
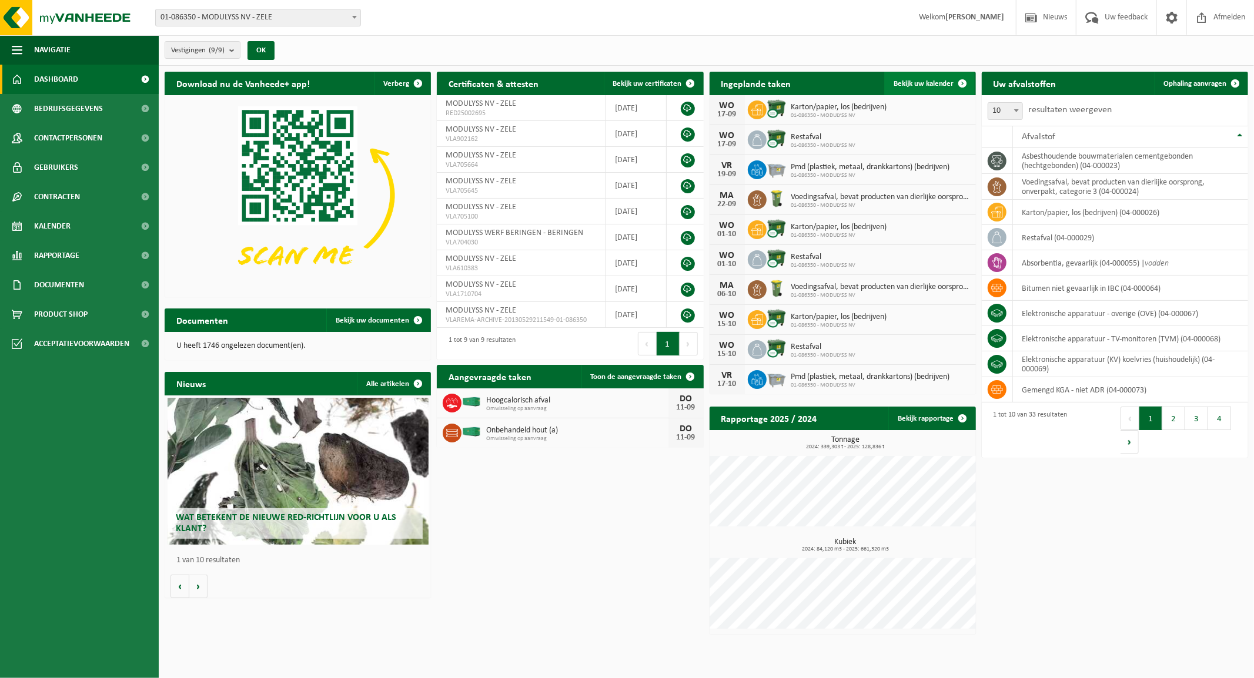
click at [922, 81] on span "Bekijk uw kalender" at bounding box center [924, 84] width 61 height 8
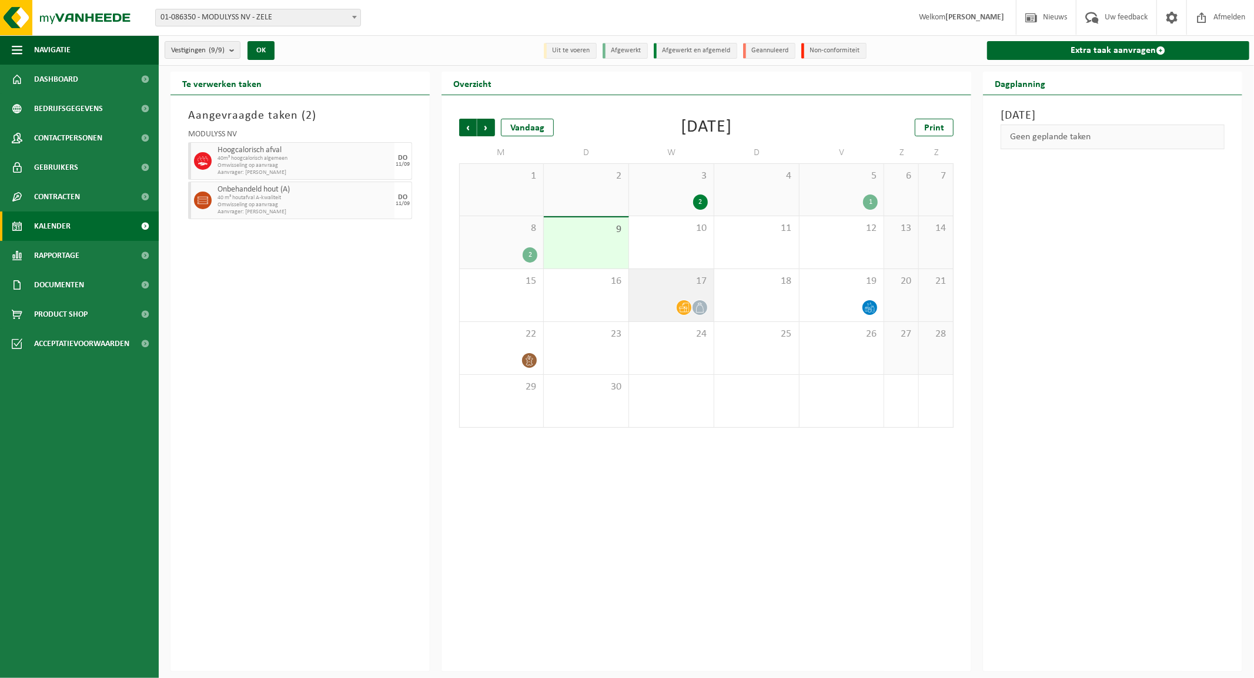
click at [678, 303] on span at bounding box center [684, 307] width 15 height 15
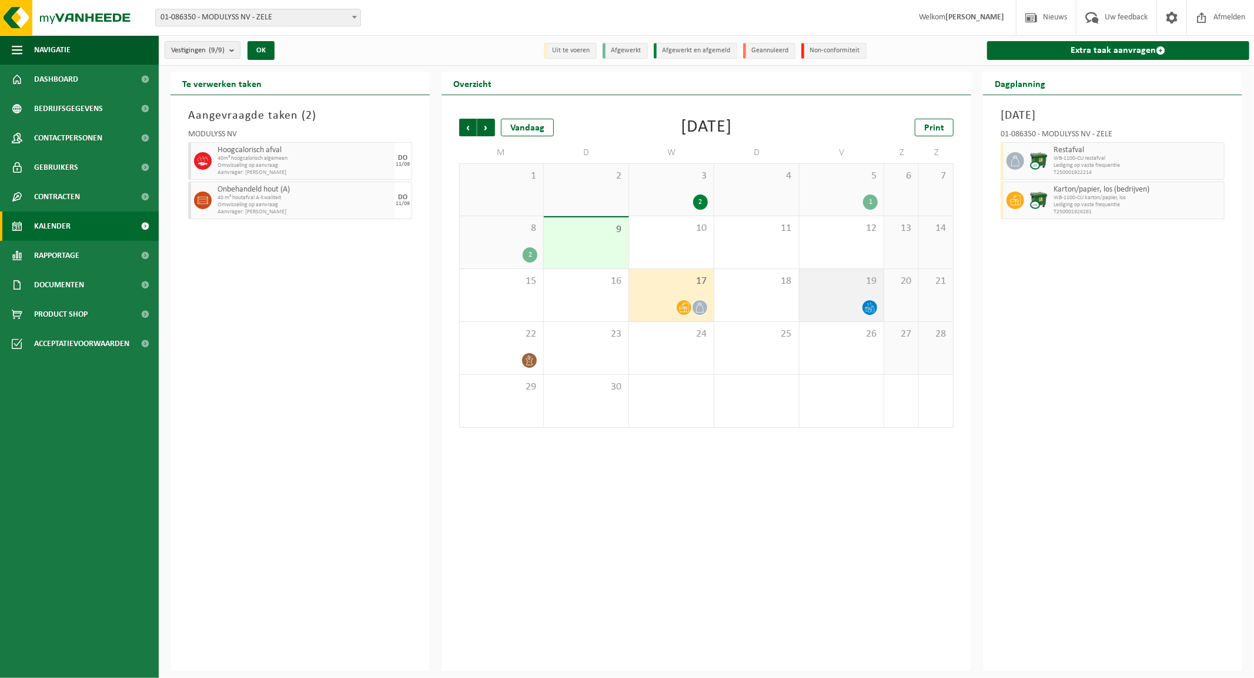
click at [867, 294] on div "19" at bounding box center [842, 295] width 85 height 52
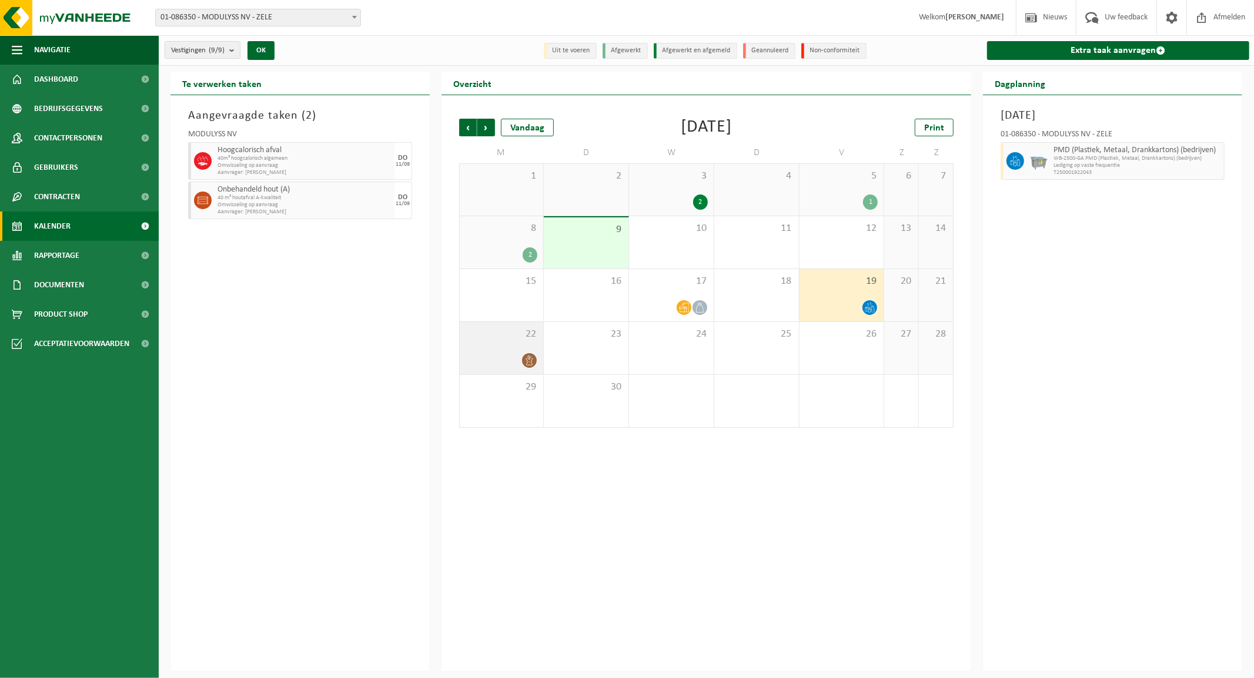
click at [509, 359] on div at bounding box center [502, 361] width 72 height 16
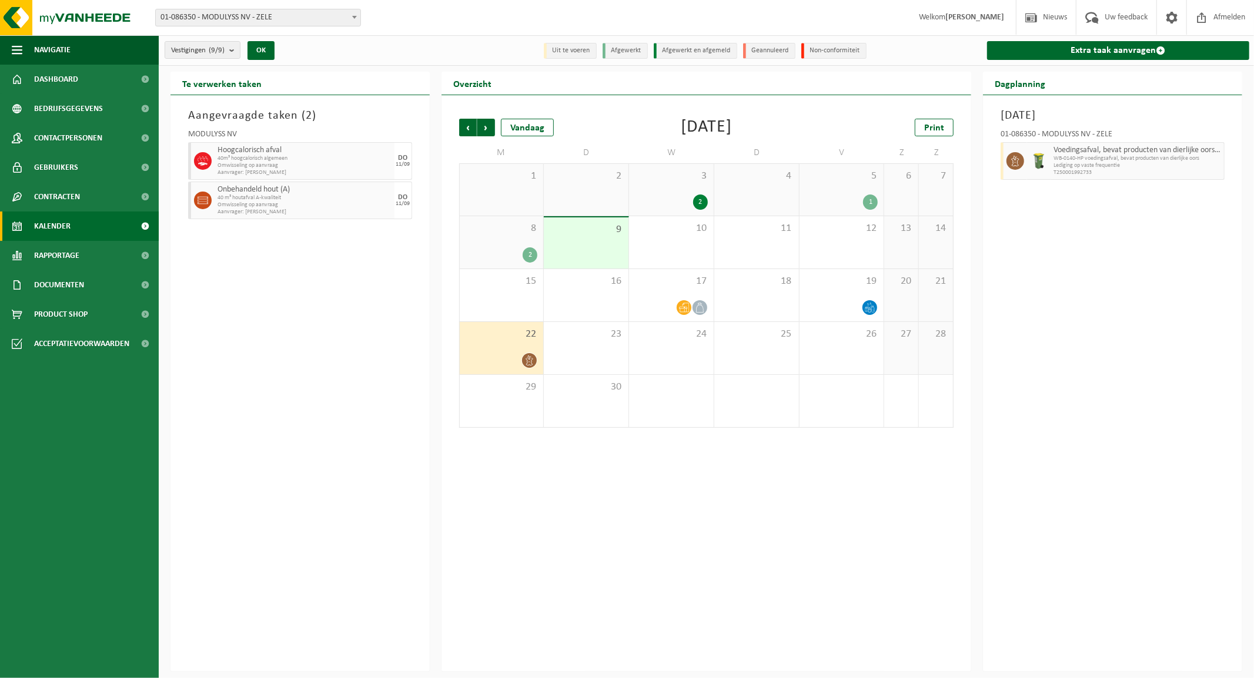
click at [696, 192] on div "3 2" at bounding box center [671, 190] width 85 height 52
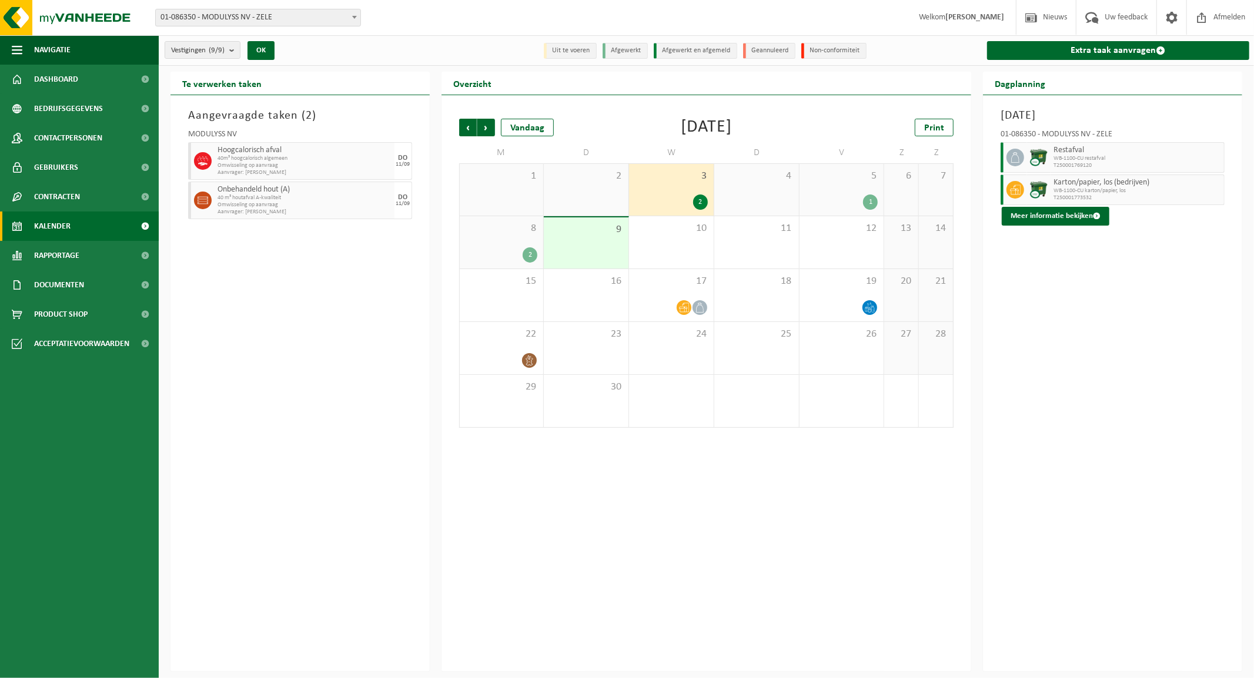
click at [527, 248] on div "2" at bounding box center [530, 255] width 15 height 15
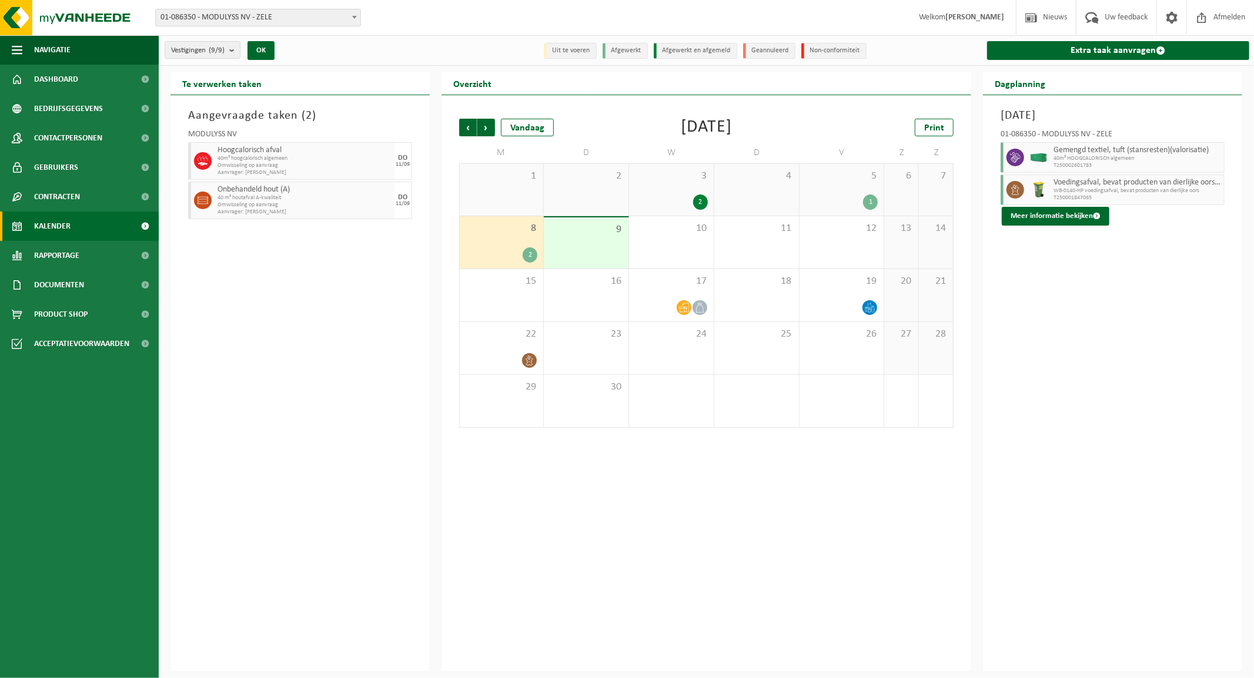
click at [507, 239] on div "8 2" at bounding box center [502, 242] width 84 height 52
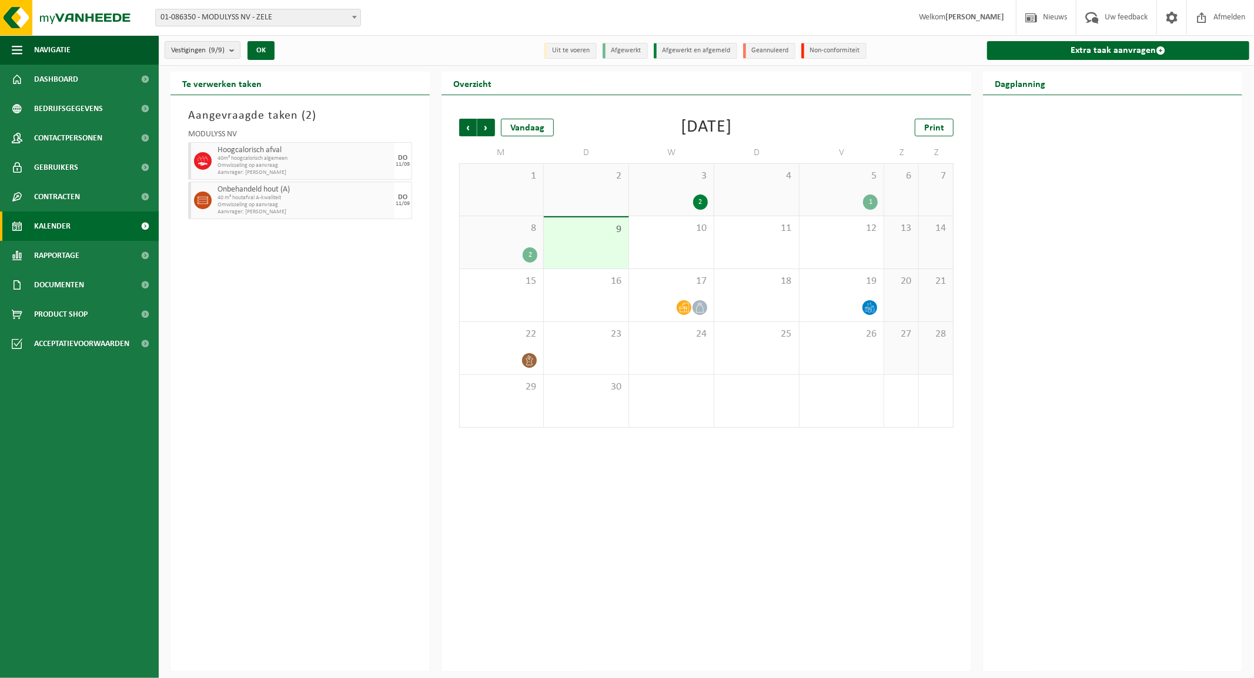
click at [507, 239] on div "8 2" at bounding box center [502, 242] width 84 height 52
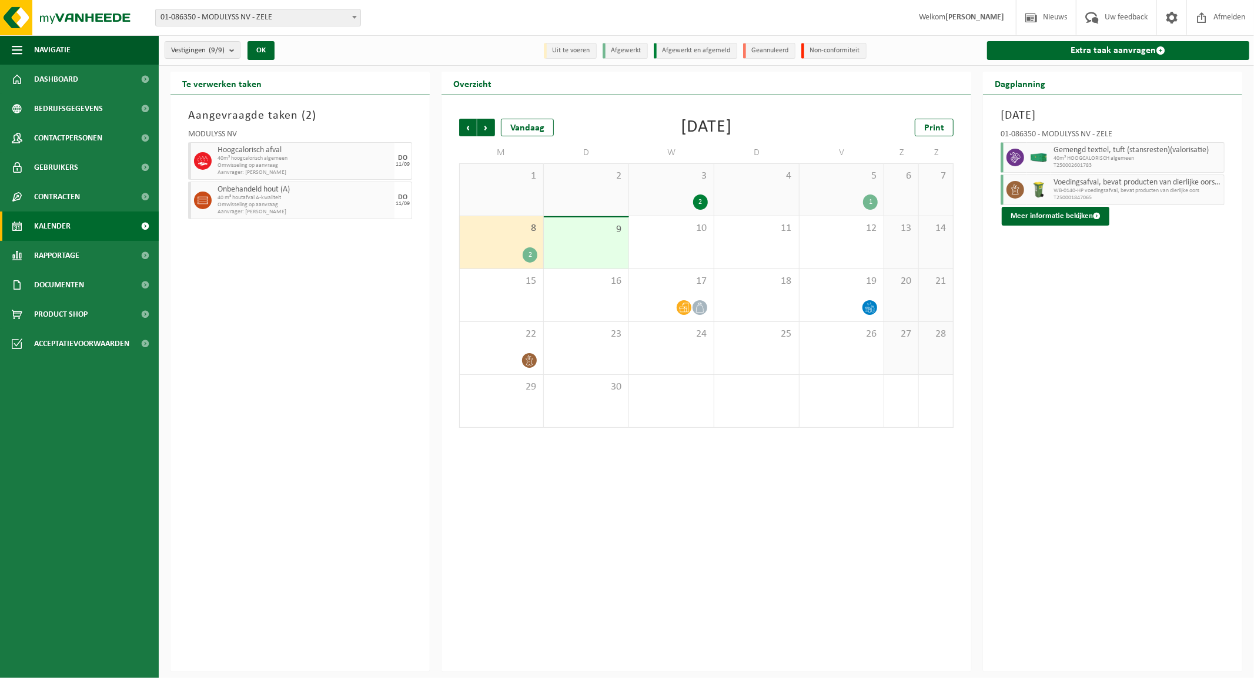
click at [514, 239] on div "8 2" at bounding box center [502, 242] width 84 height 52
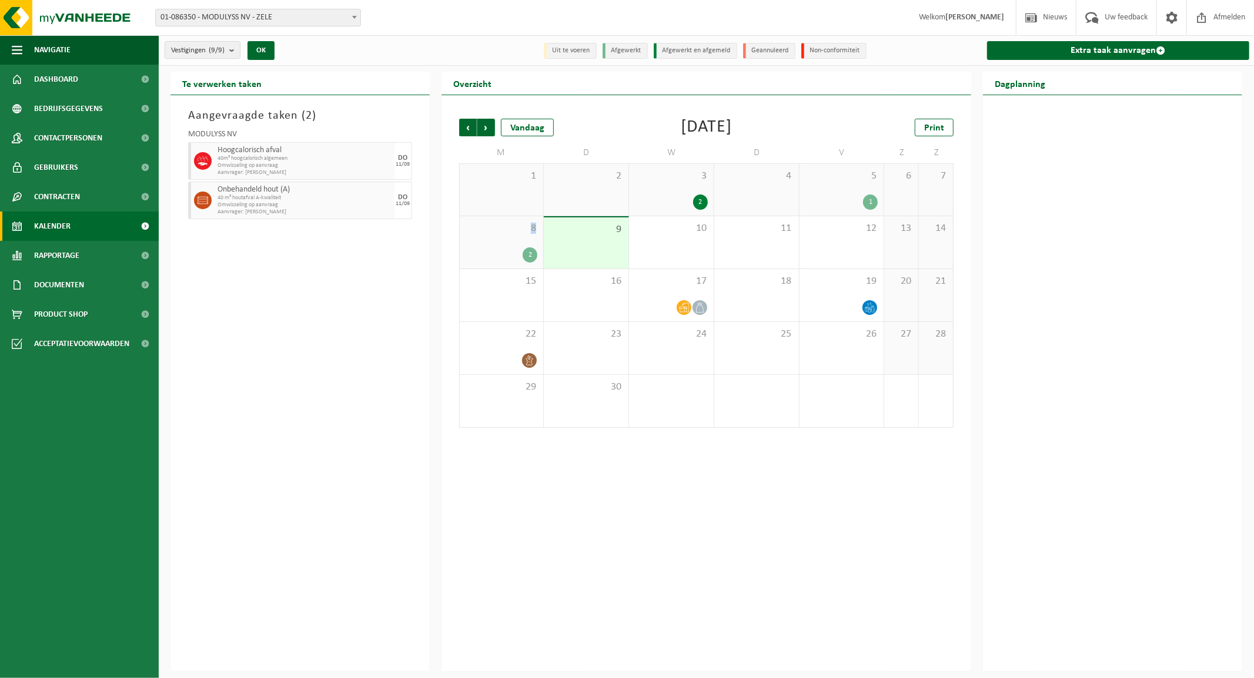
click at [514, 239] on div "8 2" at bounding box center [502, 242] width 84 height 52
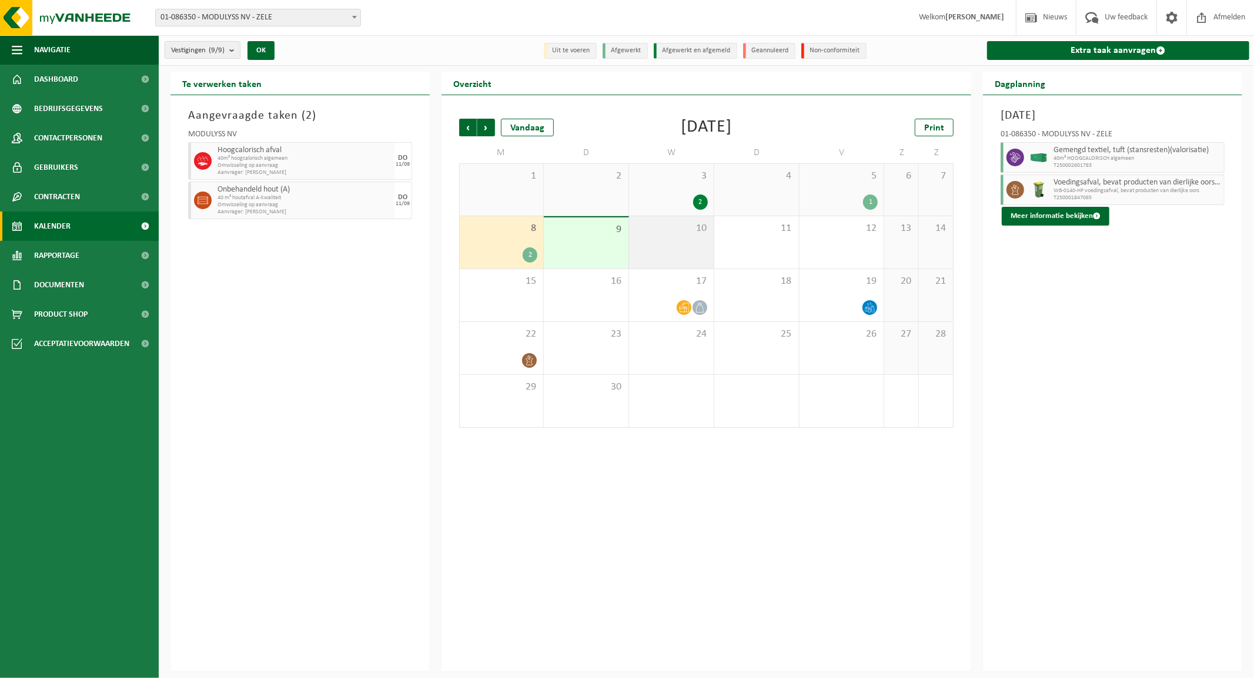
click at [694, 245] on div "10" at bounding box center [671, 242] width 85 height 52
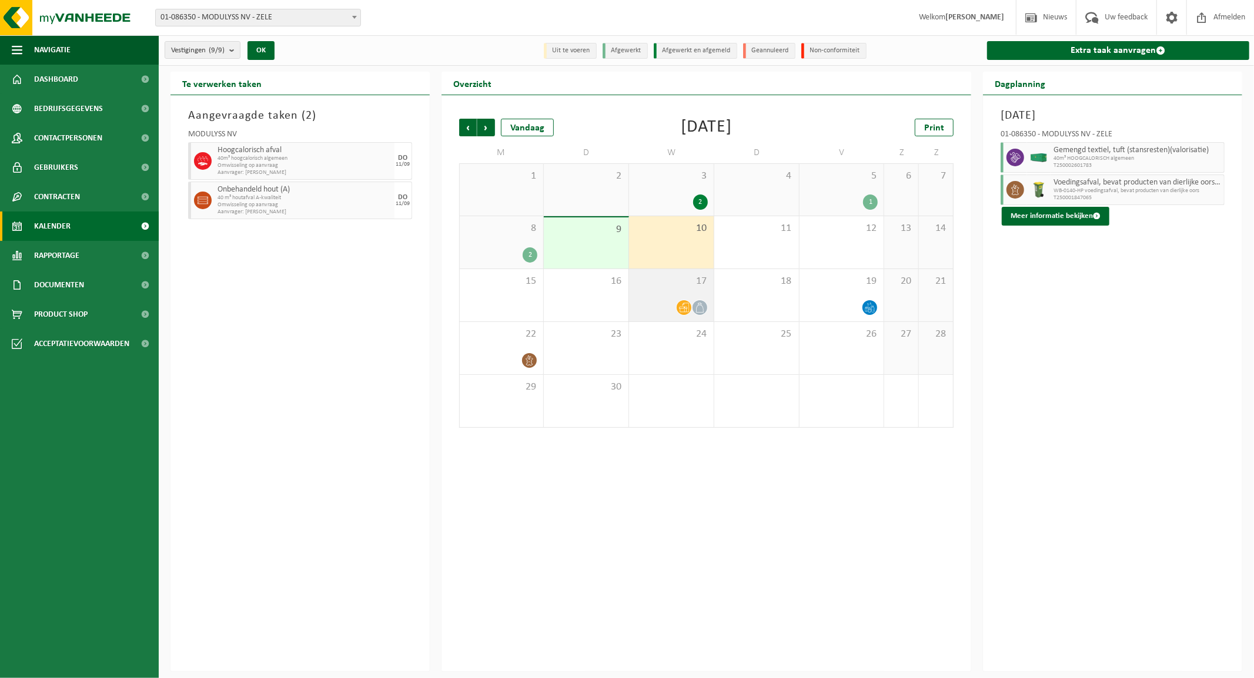
click at [688, 292] on div "17" at bounding box center [671, 295] width 85 height 52
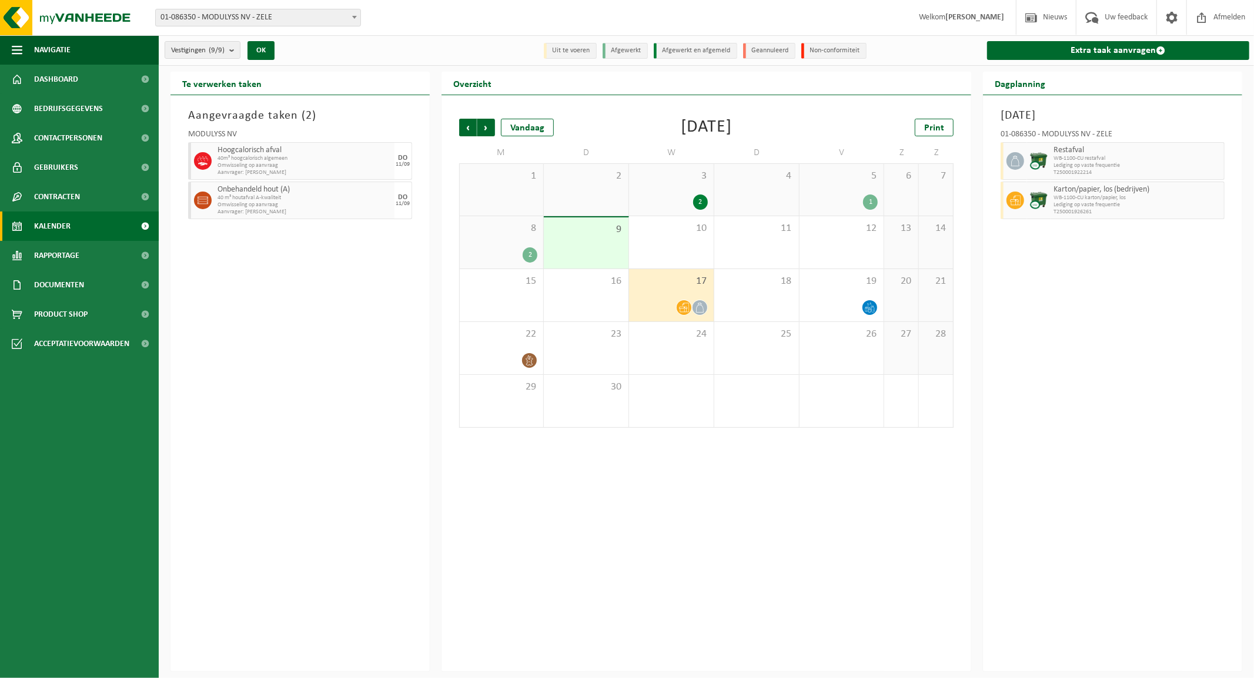
click at [653, 618] on div "Vorige Volgende Vandaag September 2025 Print M D W D V Z Z 1 2 3 2 4 5 1 6 7 8 …" at bounding box center [707, 383] width 530 height 577
click at [856, 307] on div at bounding box center [841, 308] width 73 height 16
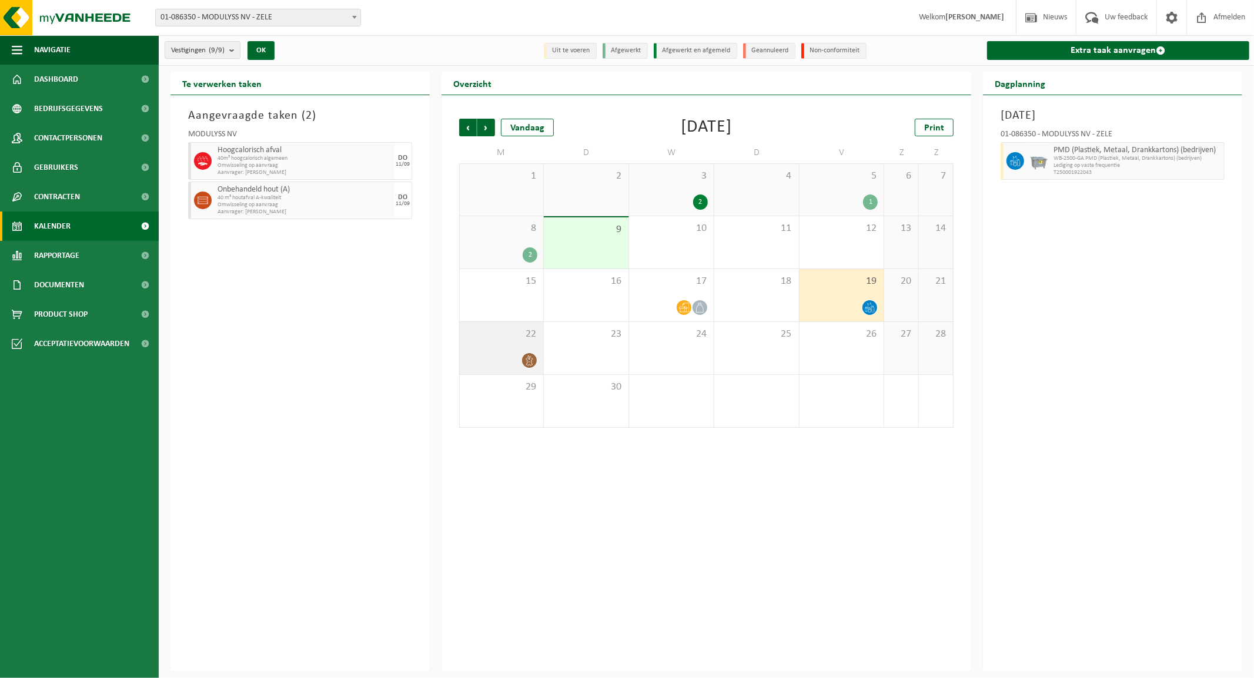
click at [519, 359] on div at bounding box center [502, 361] width 72 height 16
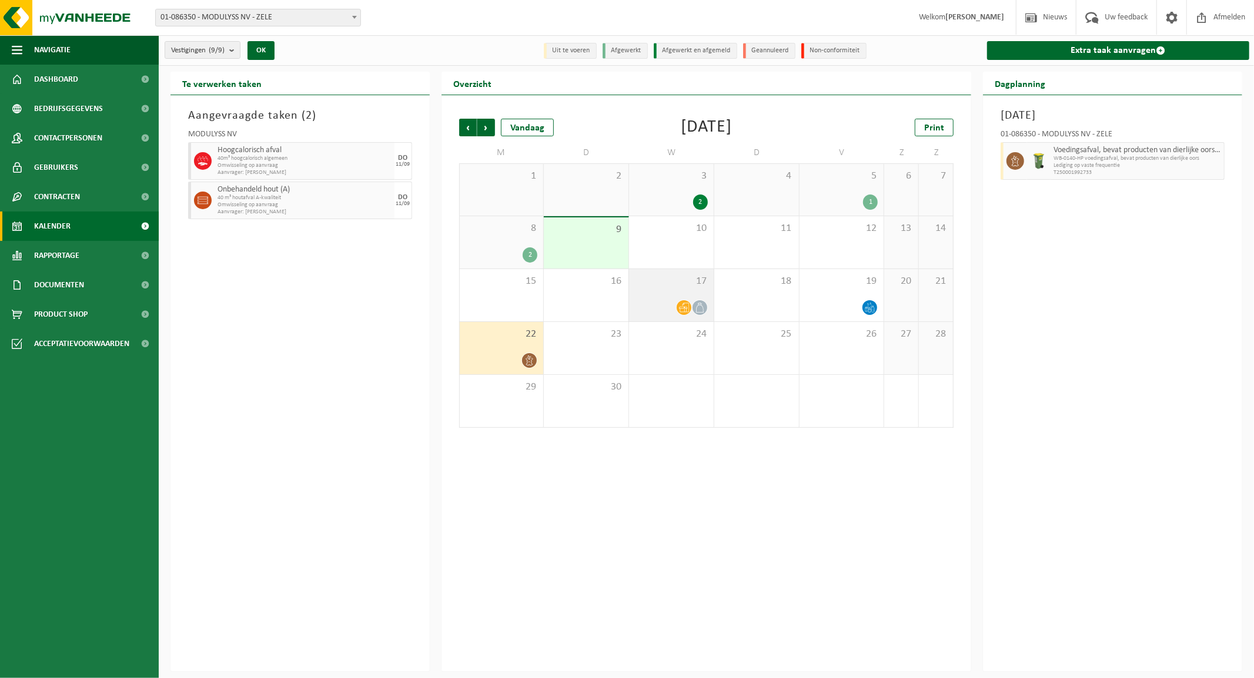
click at [674, 302] on div at bounding box center [671, 308] width 73 height 16
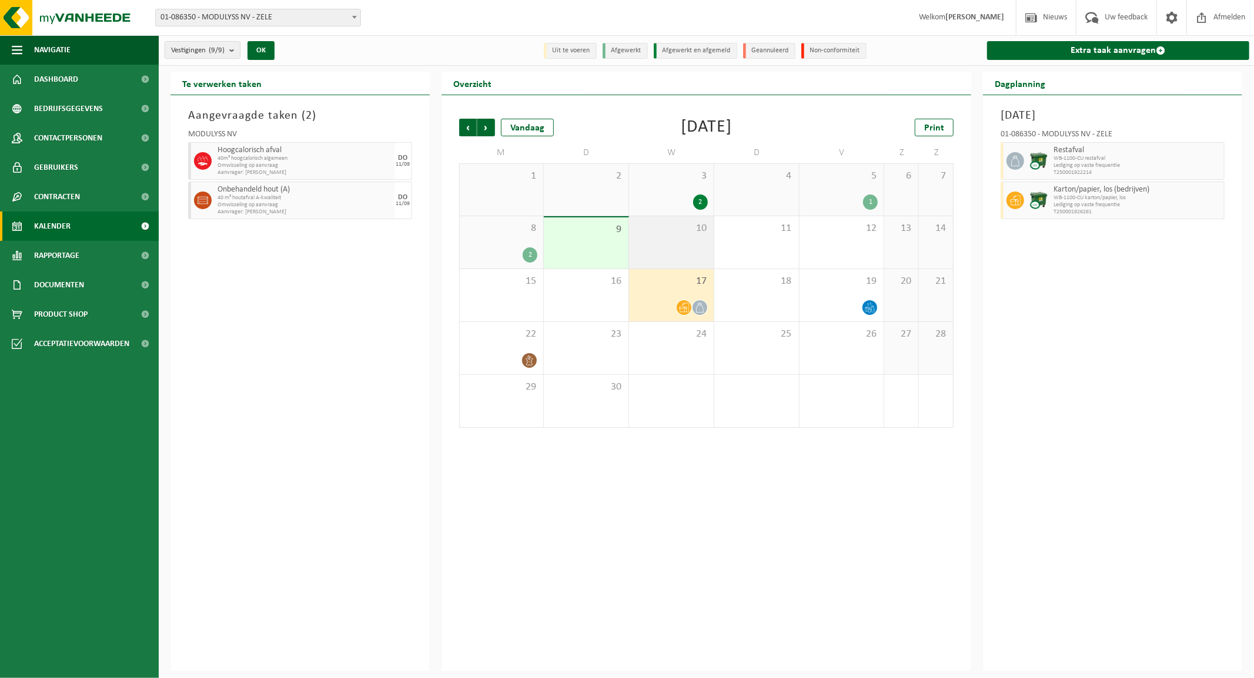
click at [678, 246] on div "10" at bounding box center [671, 242] width 85 height 52
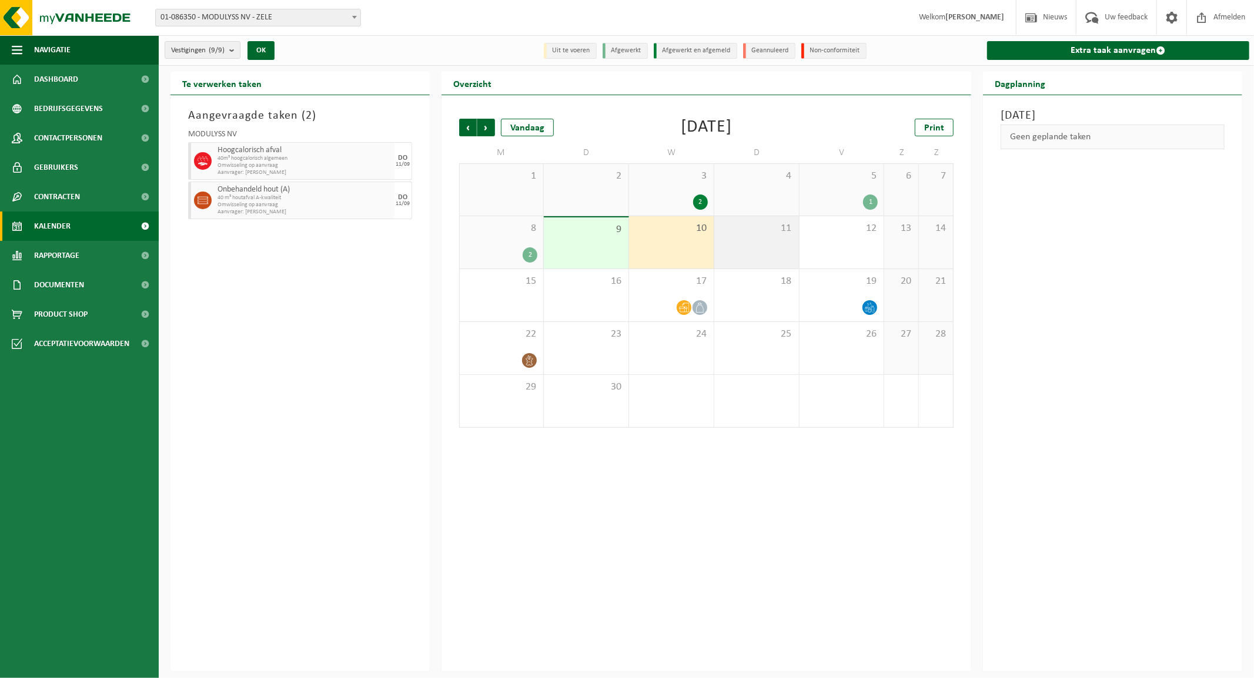
click at [767, 240] on div "11" at bounding box center [756, 242] width 85 height 52
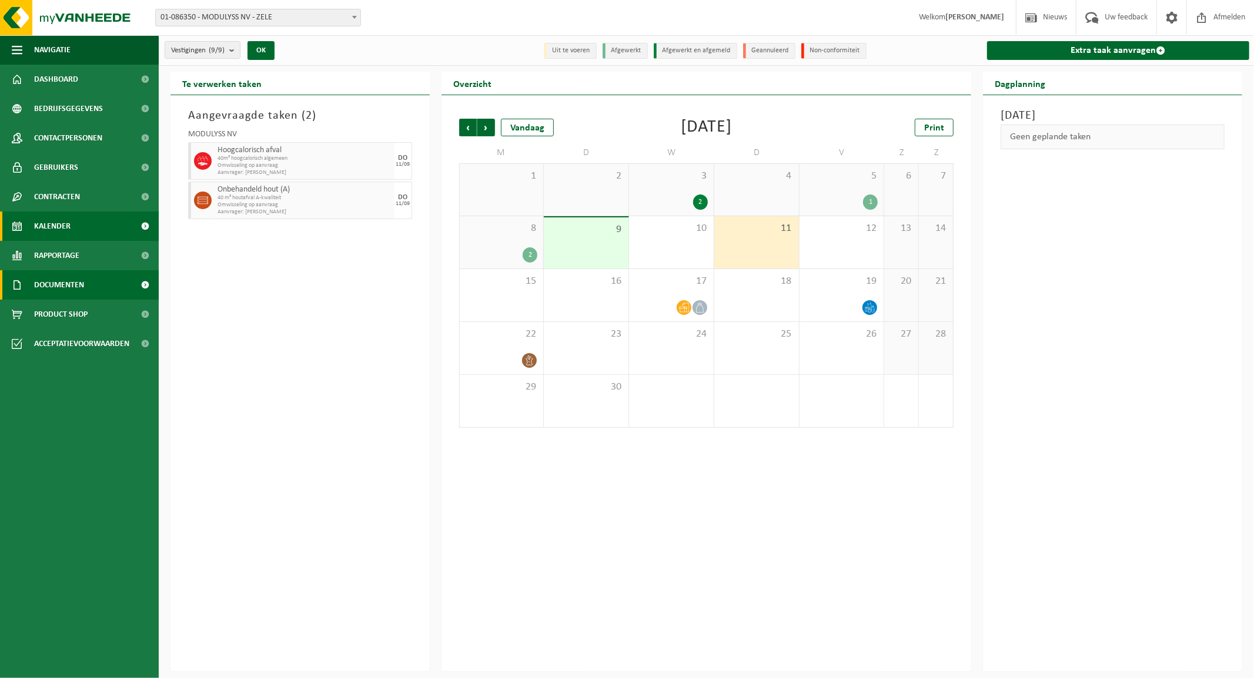
click at [72, 285] on span "Documenten" at bounding box center [59, 284] width 50 height 29
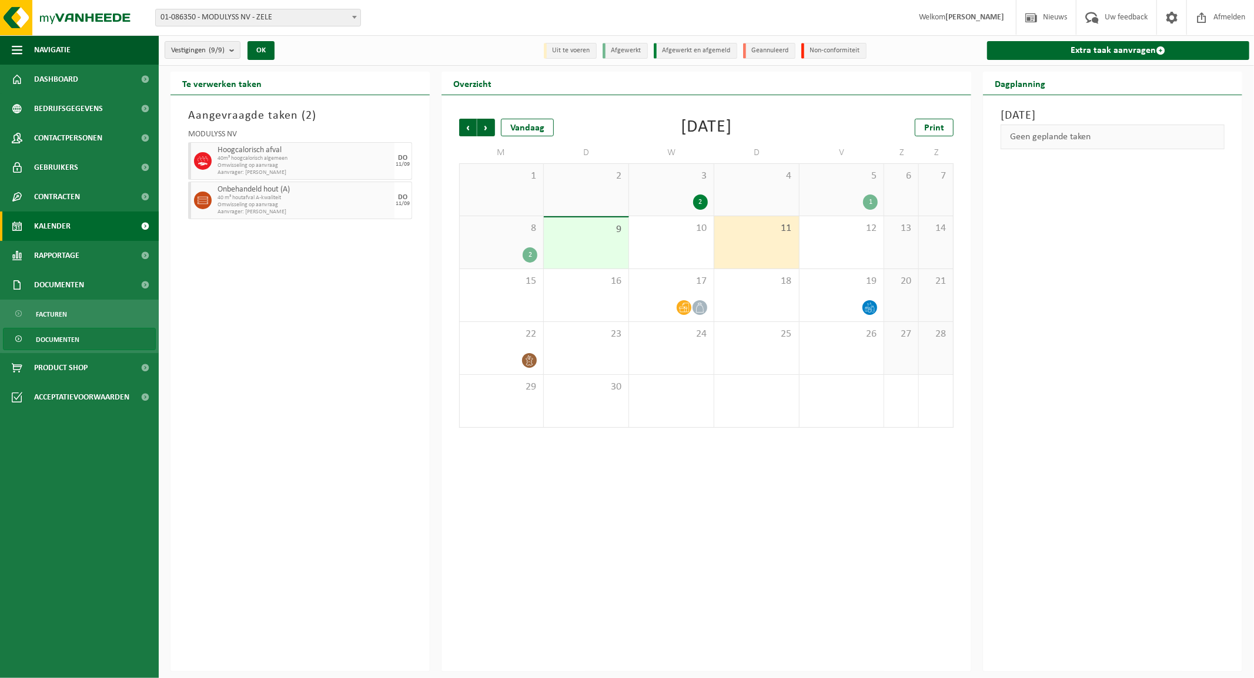
click at [56, 338] on span "Documenten" at bounding box center [58, 340] width 44 height 22
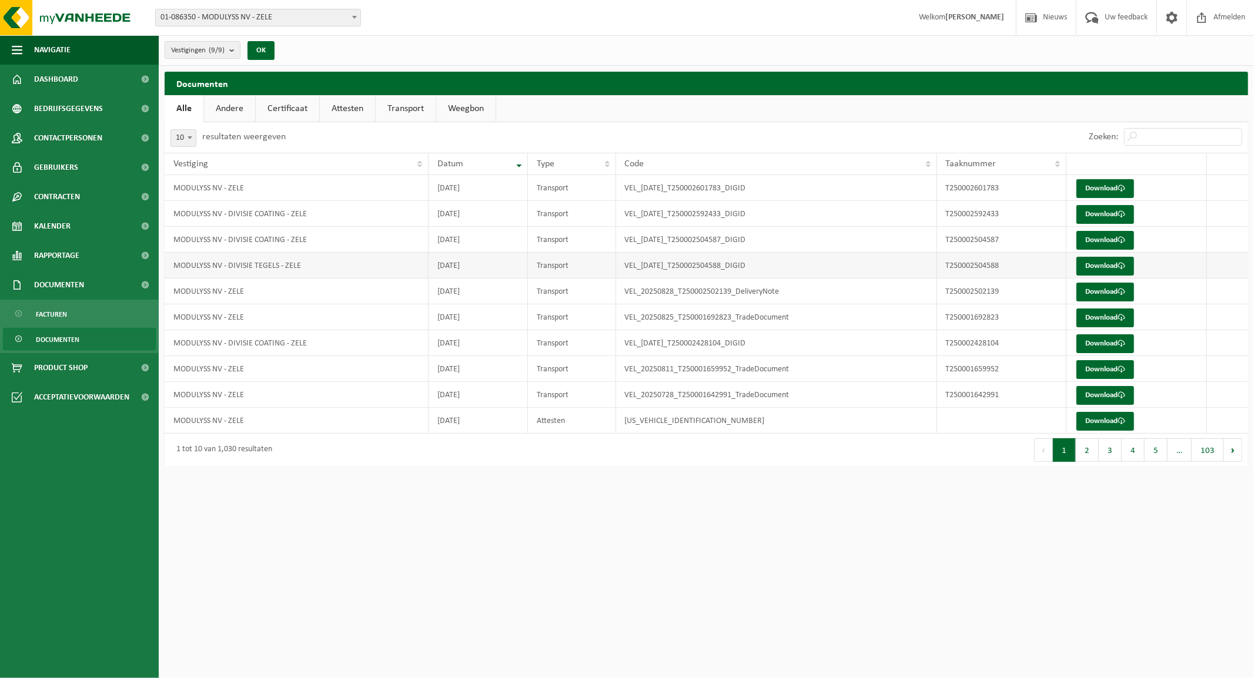
drag, startPoint x: 449, startPoint y: 263, endPoint x: 496, endPoint y: 266, distance: 47.1
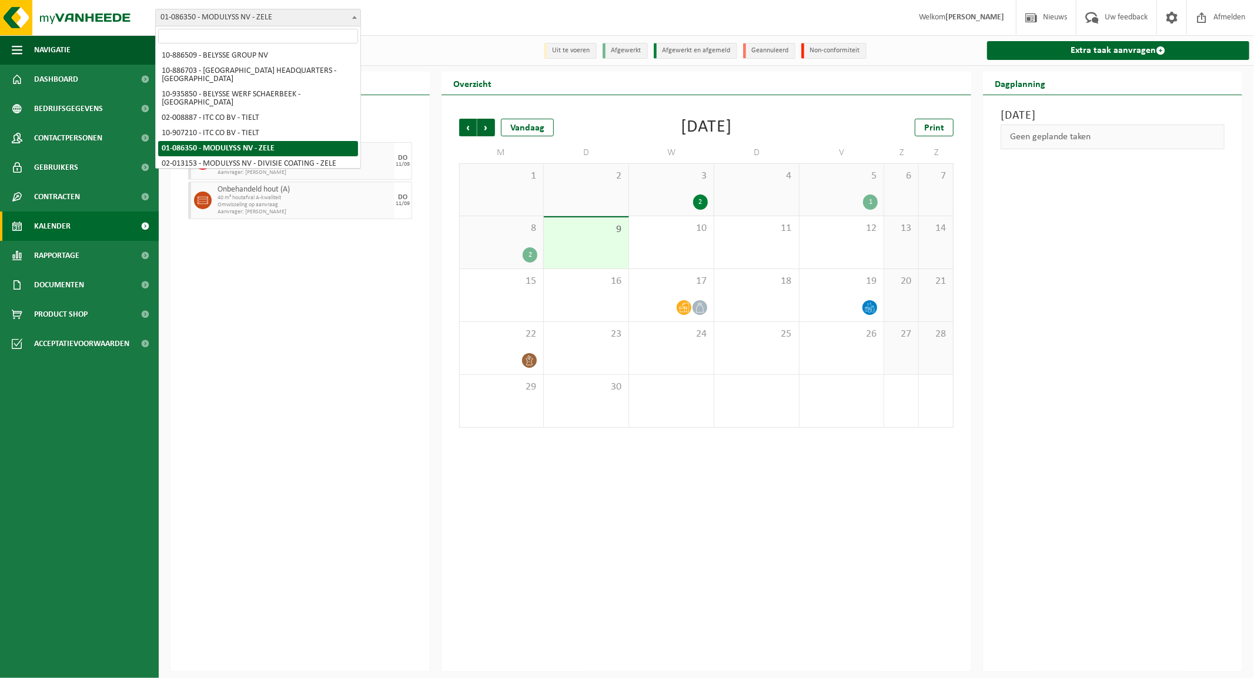
click at [356, 15] on span at bounding box center [355, 16] width 12 height 15
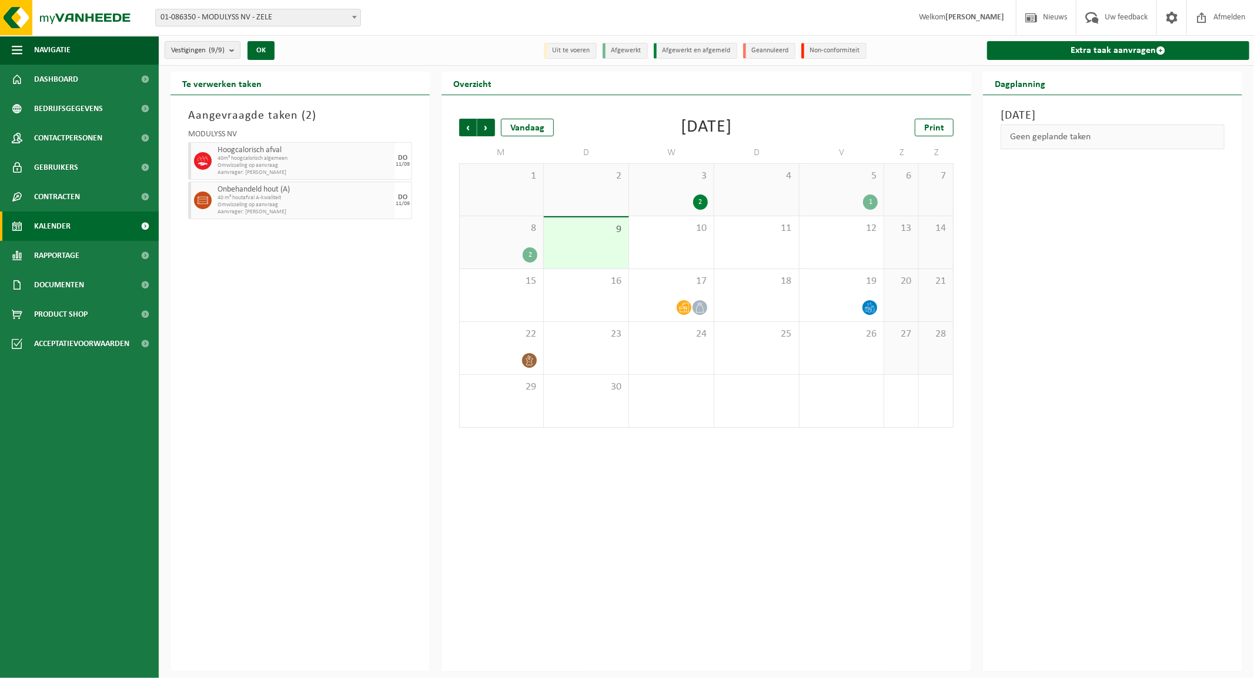
click at [354, 344] on div "Aangevraagde taken ( 2 ) MODULYSS NV Hoogcalorisch afval 40m³ hoogcalorisch alg…" at bounding box center [299, 383] width 259 height 577
click at [254, 149] on span "Hoogcalorisch afval" at bounding box center [305, 150] width 174 height 9
click at [251, 162] on span "Omwisseling op aanvraag" at bounding box center [305, 165] width 174 height 7
drag, startPoint x: 192, startPoint y: 135, endPoint x: 252, endPoint y: 133, distance: 59.4
click at [252, 133] on div "MODULYSS NV" at bounding box center [300, 137] width 224 height 12
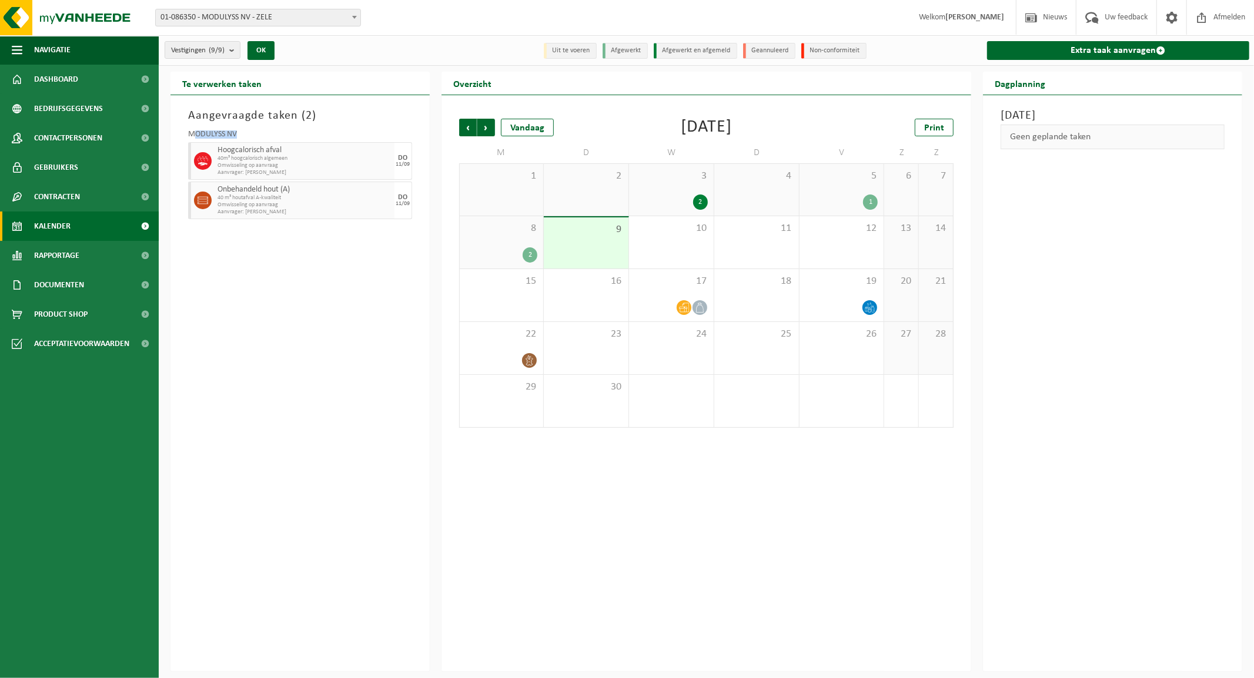
click at [250, 137] on div "MODULYSS NV" at bounding box center [300, 137] width 224 height 12
drag, startPoint x: 245, startPoint y: 136, endPoint x: 174, endPoint y: 137, distance: 70.5
click at [174, 137] on div "Aangevraagde taken ( 2 ) MODULYSS NV Hoogcalorisch afval 40m³ hoogcalorisch alg…" at bounding box center [299, 383] width 259 height 577
click at [214, 137] on div "MODULYSS NV" at bounding box center [300, 137] width 224 height 12
drag, startPoint x: 187, startPoint y: 134, endPoint x: 289, endPoint y: 212, distance: 128.3
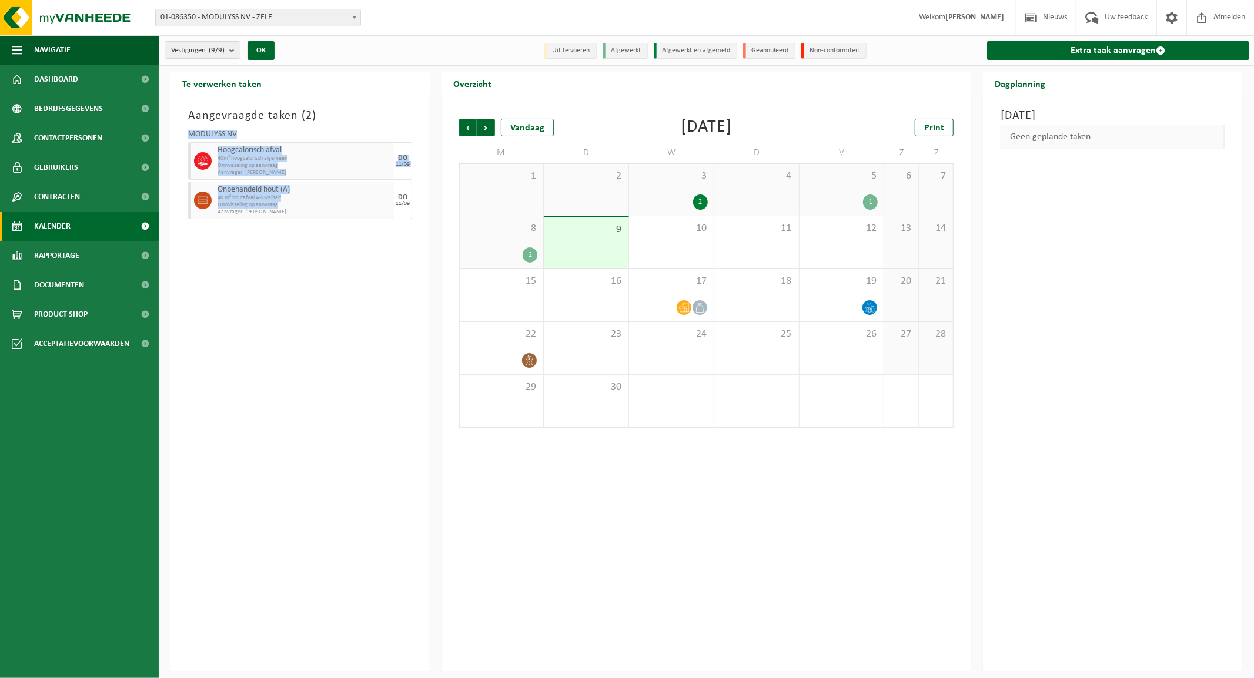
click at [289, 207] on div "MODULYSS NV Hoogcalorisch afval 40m³ hoogcalorisch algemeen Omwisseling op aanv…" at bounding box center [300, 173] width 236 height 96
click at [289, 216] on div "Onbehandeld hout (A) 40 m³ houtafval A-kwaliteit Omwisseling op aanvraag Aanvra…" at bounding box center [305, 201] width 180 height 38
click at [266, 165] on span "Omwisseling op aanvraag" at bounding box center [305, 165] width 174 height 7
click at [43, 18] on img at bounding box center [70, 17] width 141 height 35
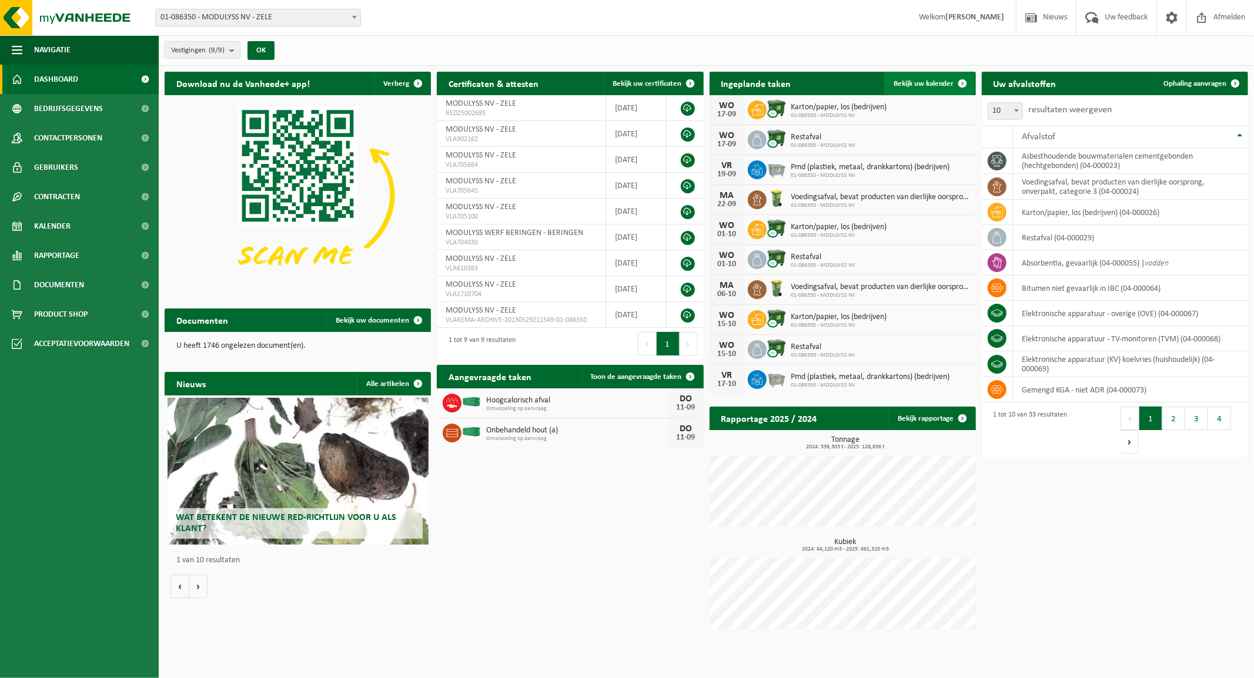
click at [927, 84] on span "Bekijk uw kalender" at bounding box center [924, 84] width 61 height 8
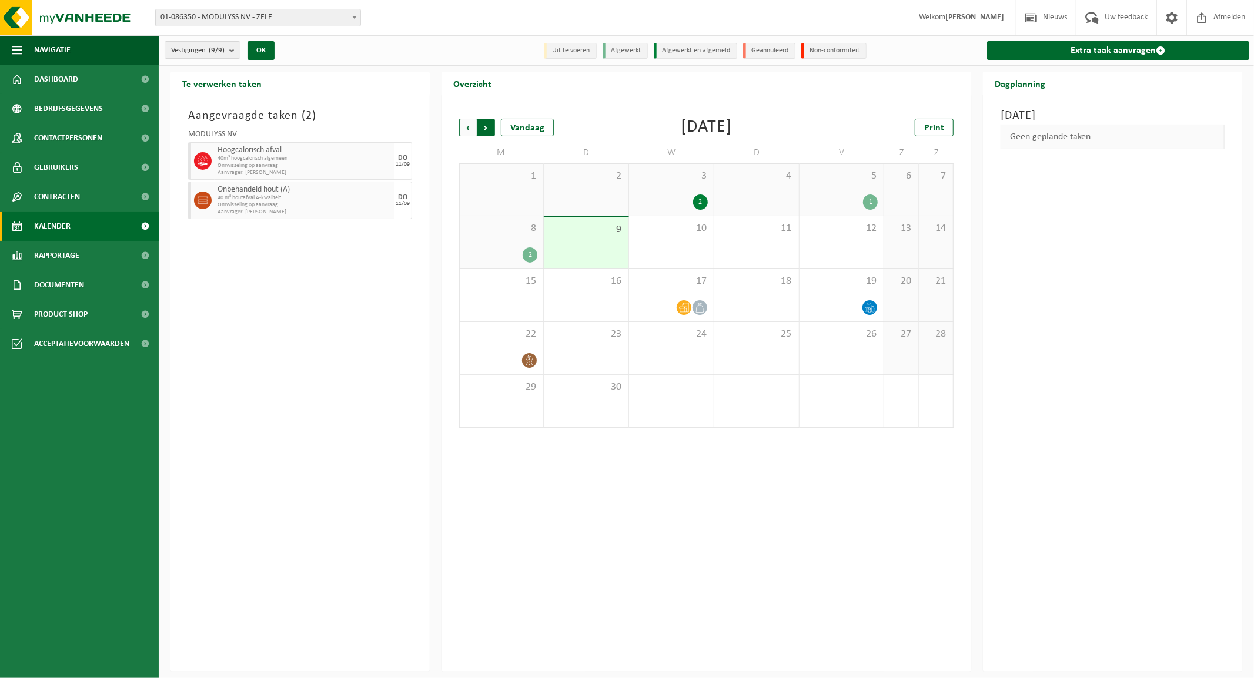
click at [467, 126] on span "Vorige" at bounding box center [468, 128] width 18 height 18
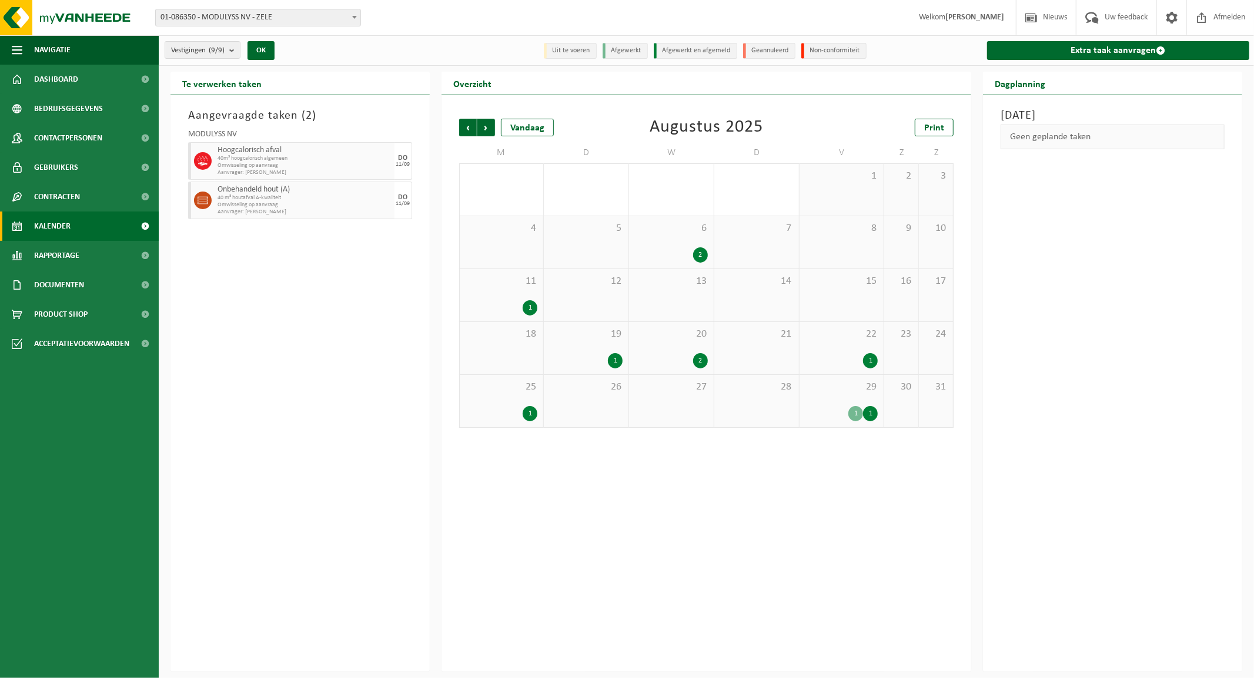
click at [697, 366] on div "2" at bounding box center [700, 360] width 15 height 15
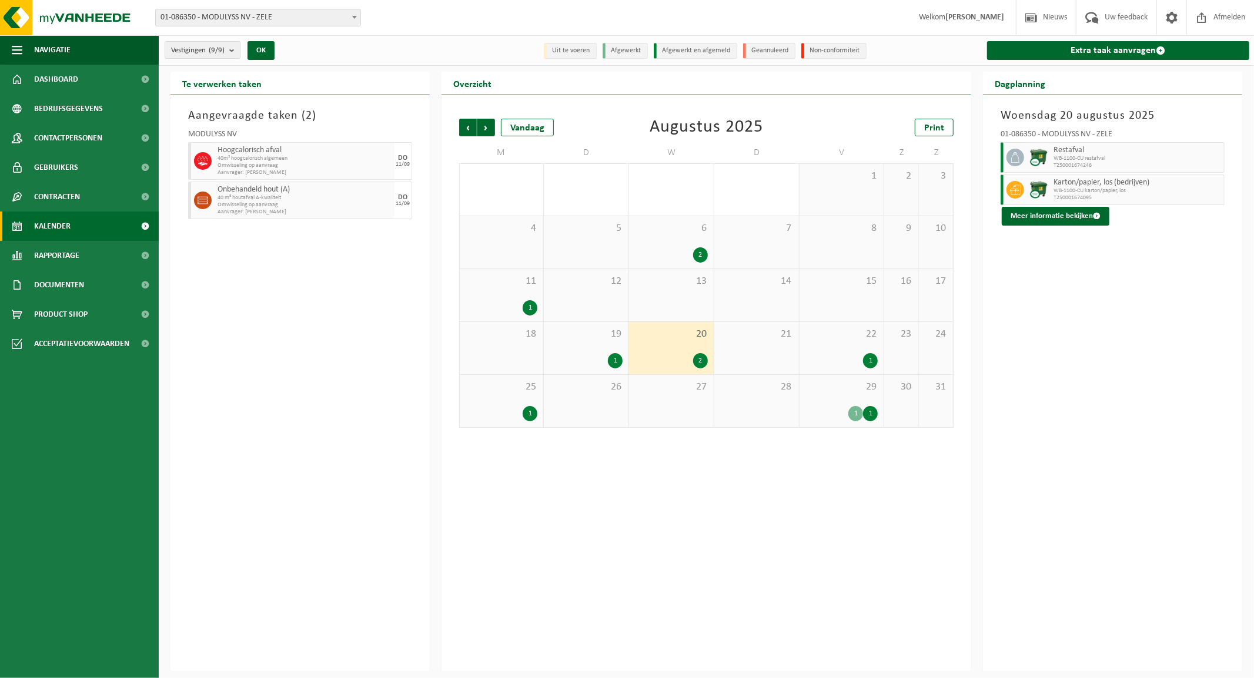
click at [837, 400] on div "29 1 1" at bounding box center [842, 401] width 85 height 52
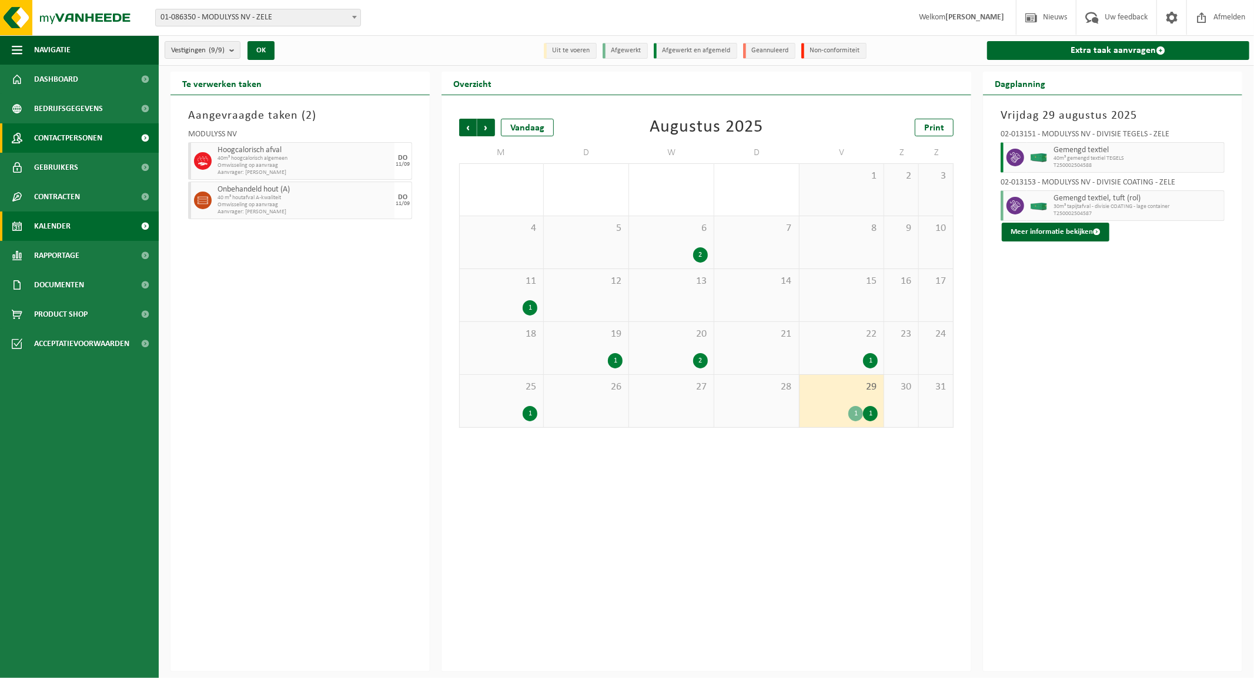
click at [104, 137] on link "Contactpersonen" at bounding box center [79, 137] width 159 height 29
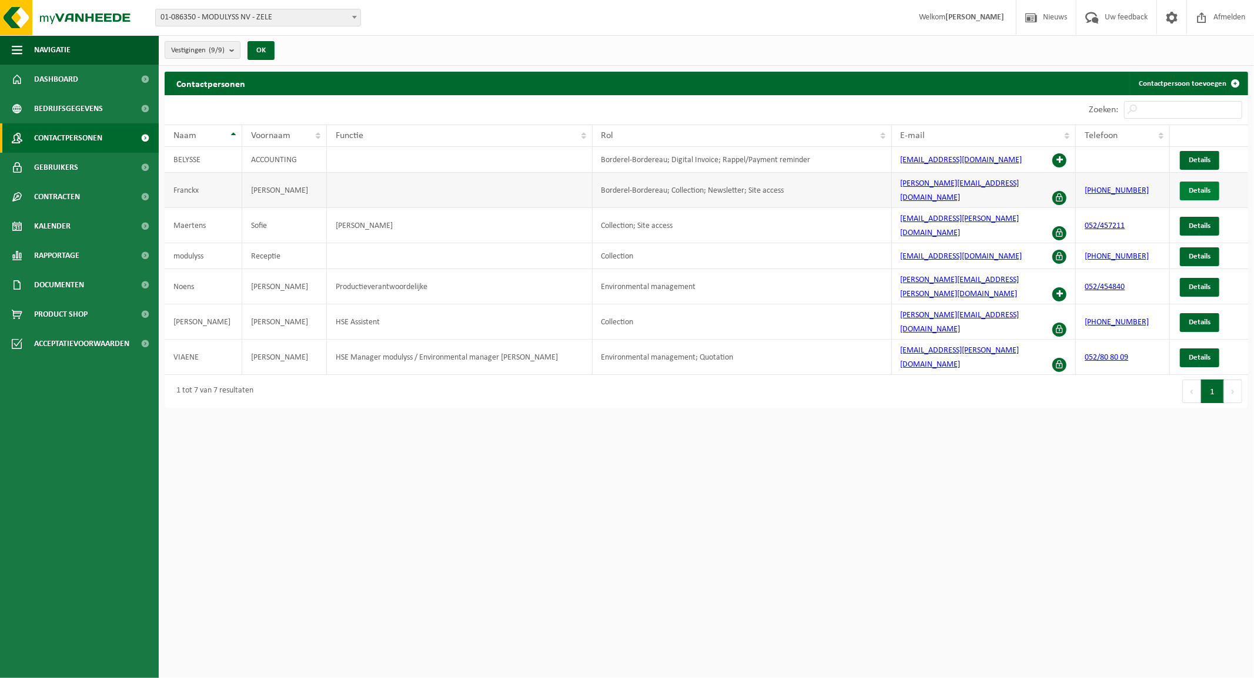
click at [1196, 187] on span "Details" at bounding box center [1200, 191] width 22 height 8
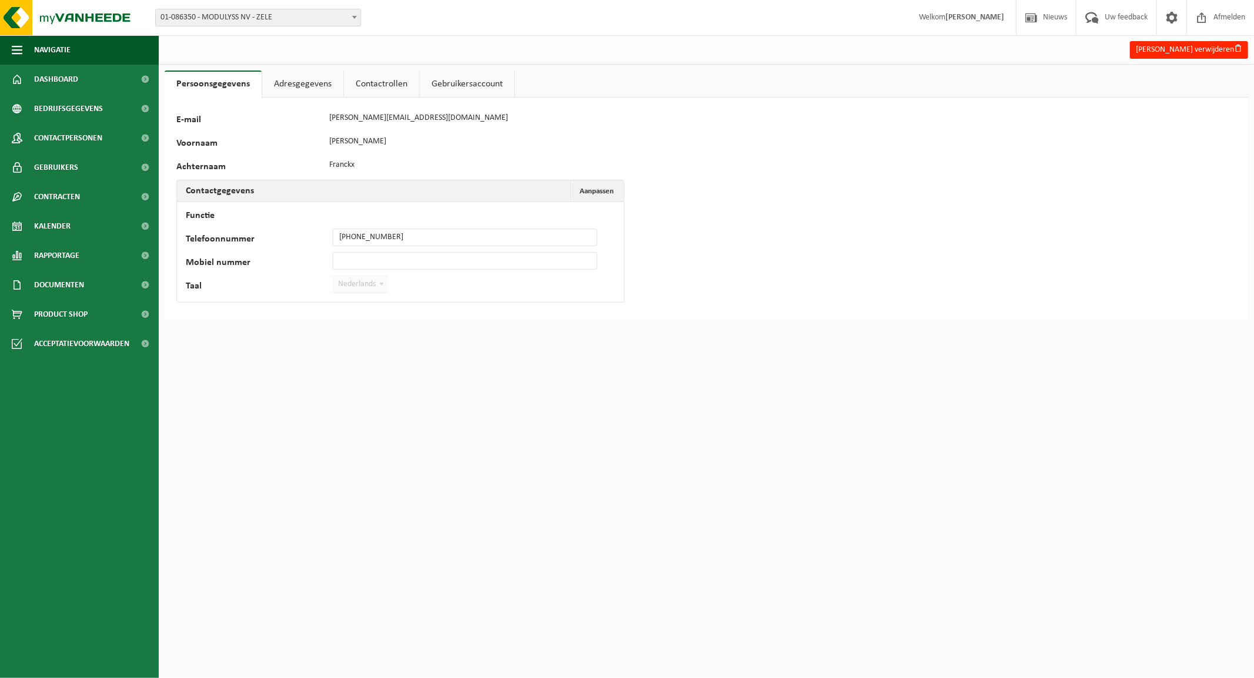
click at [290, 83] on link "Adresgegevens" at bounding box center [302, 84] width 81 height 27
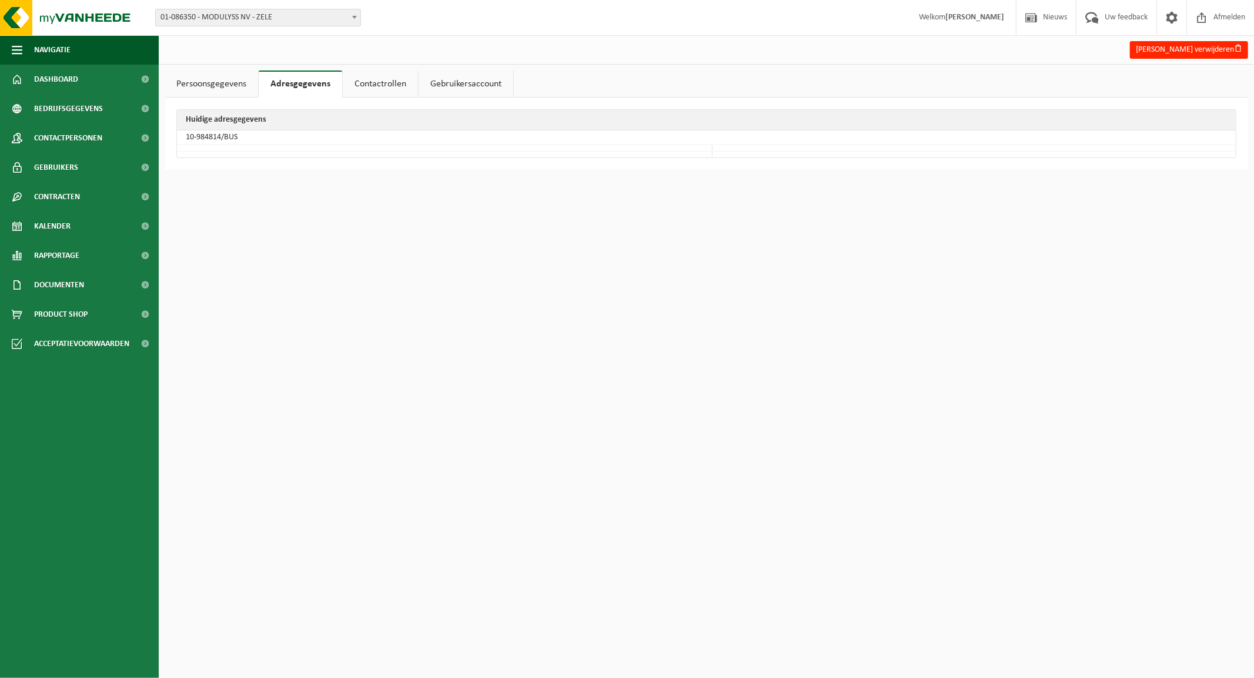
click at [375, 83] on link "Contactrollen" at bounding box center [380, 84] width 75 height 27
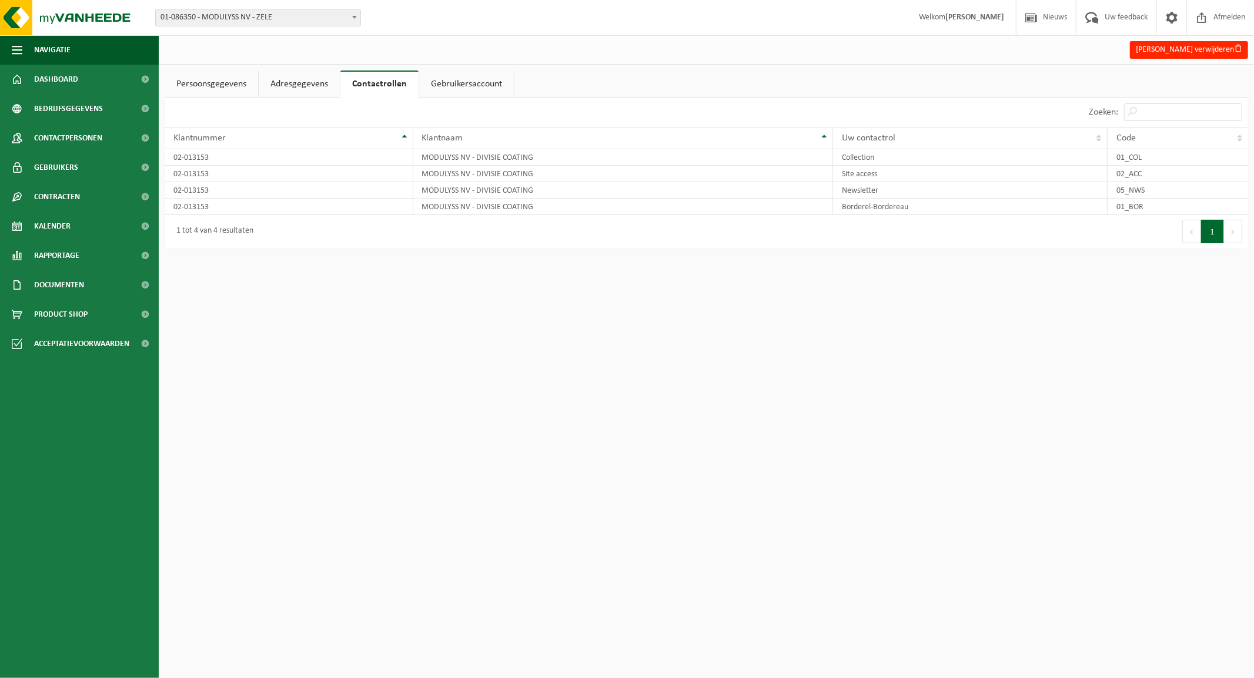
click at [454, 79] on link "Gebruikersaccount" at bounding box center [466, 84] width 95 height 27
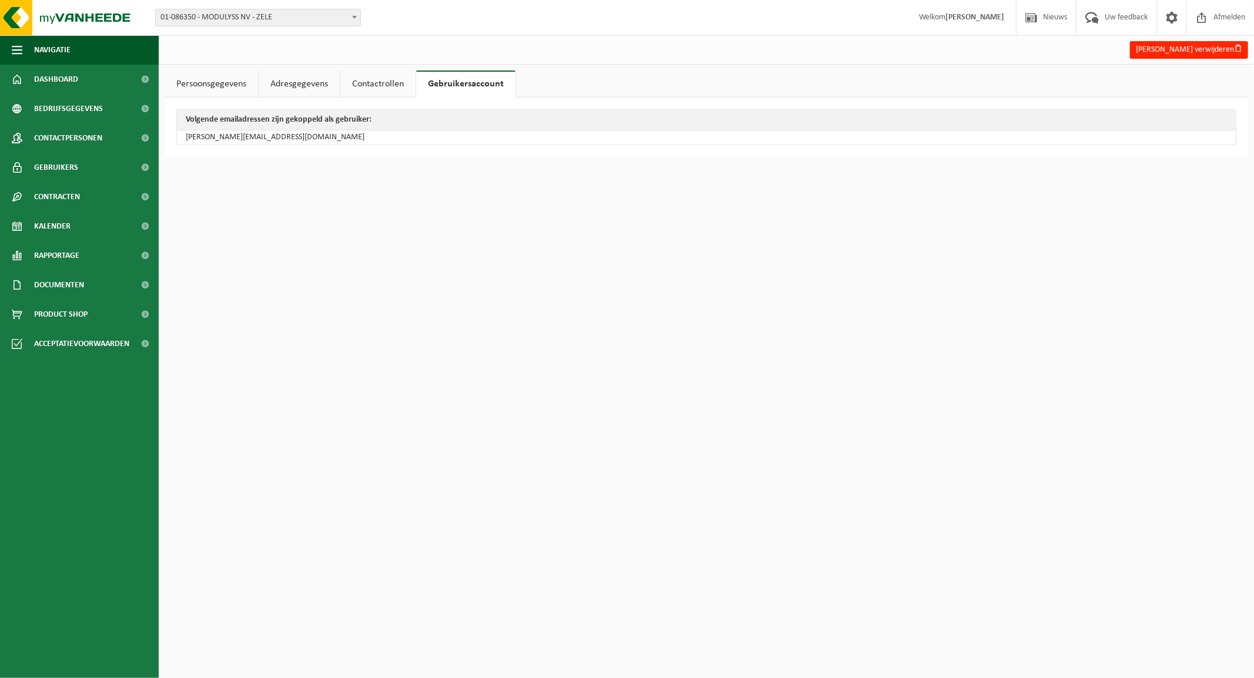
click at [219, 75] on link "Persoonsgegevens" at bounding box center [211, 84] width 93 height 27
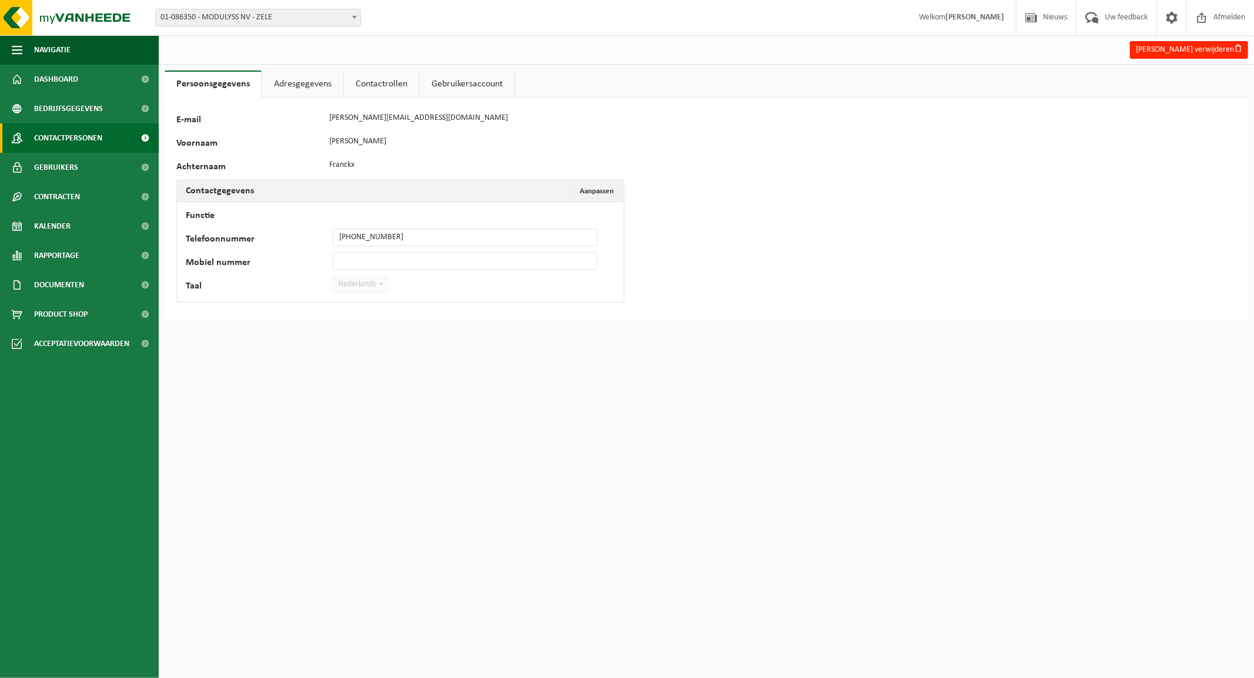
click at [54, 133] on span "Contactpersonen" at bounding box center [68, 137] width 68 height 29
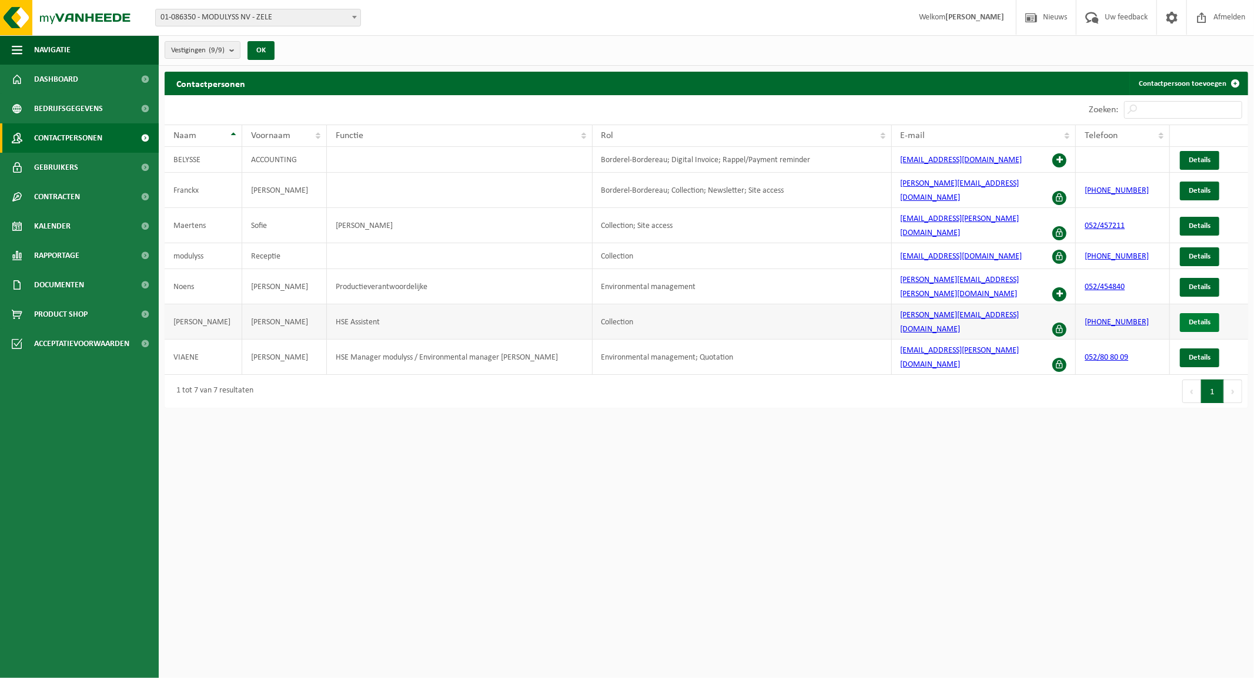
click at [1195, 319] on span "Details" at bounding box center [1200, 323] width 22 height 8
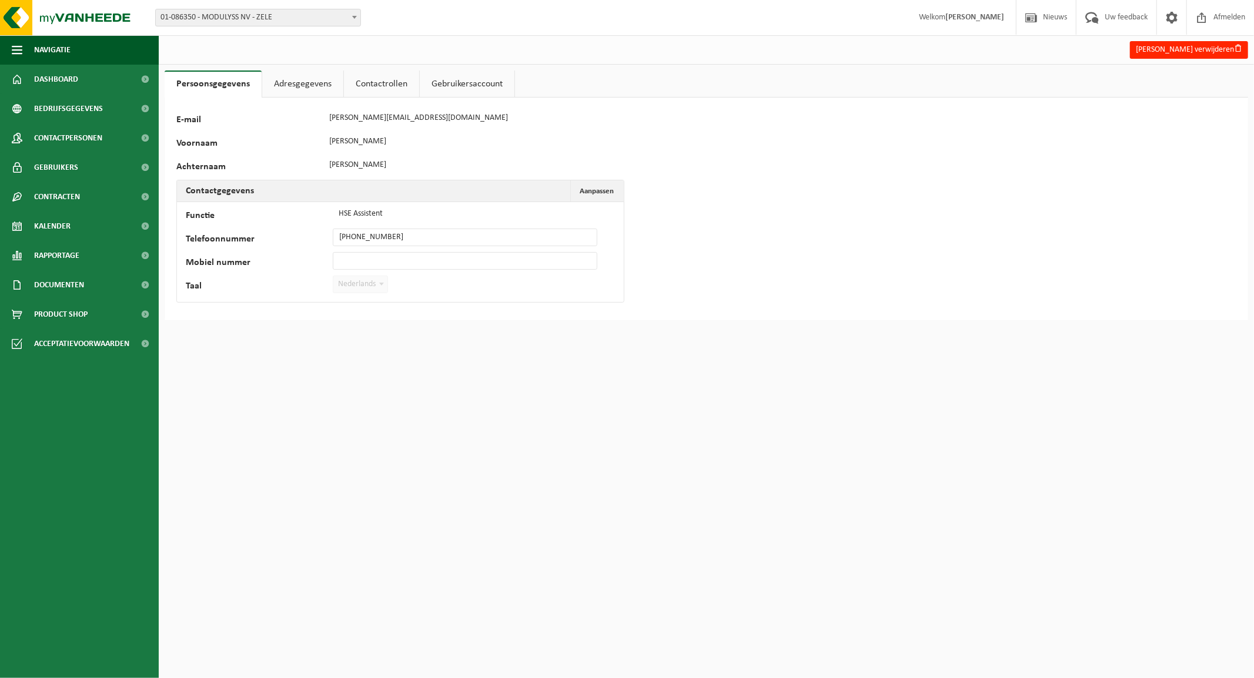
click at [294, 79] on link "Adresgegevens" at bounding box center [302, 84] width 81 height 27
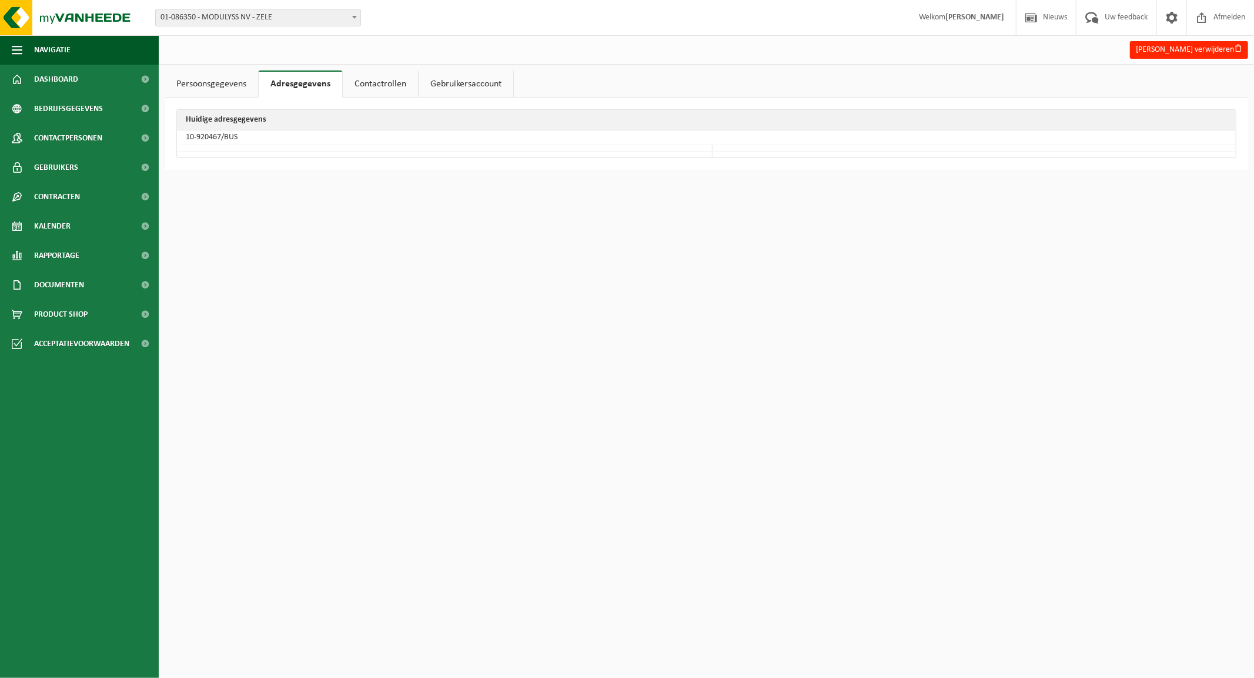
click at [386, 77] on link "Contactrollen" at bounding box center [380, 84] width 75 height 27
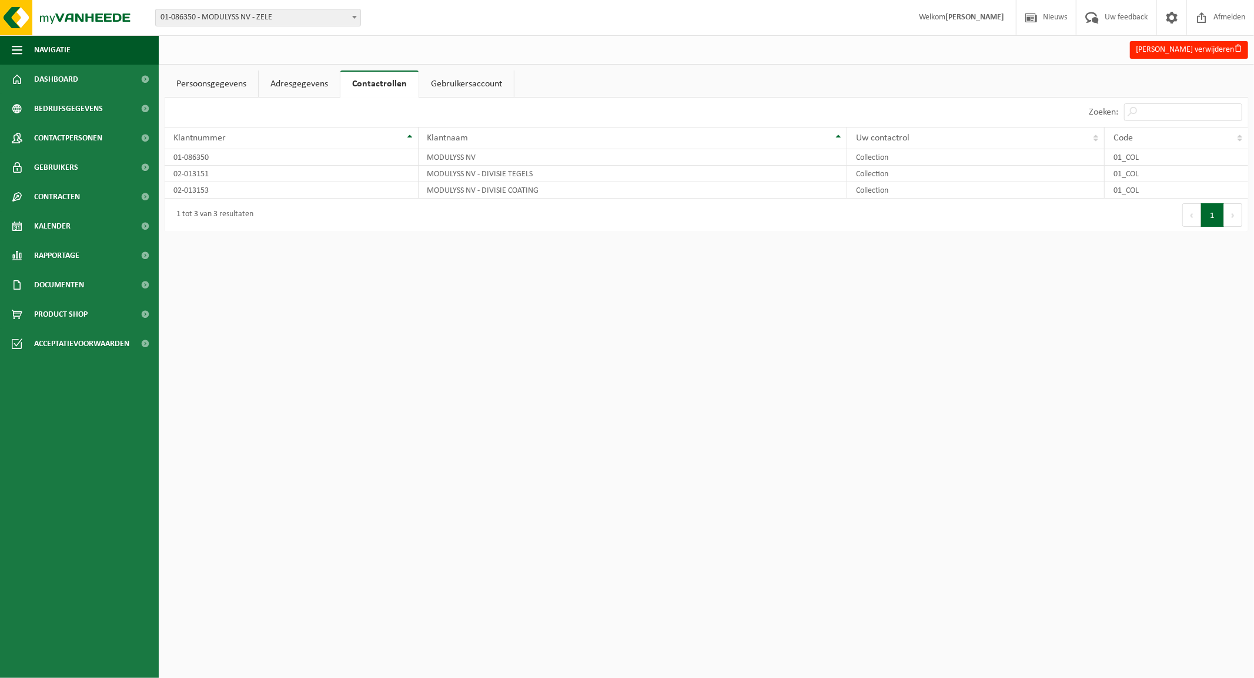
click at [470, 85] on link "Gebruikersaccount" at bounding box center [466, 84] width 95 height 27
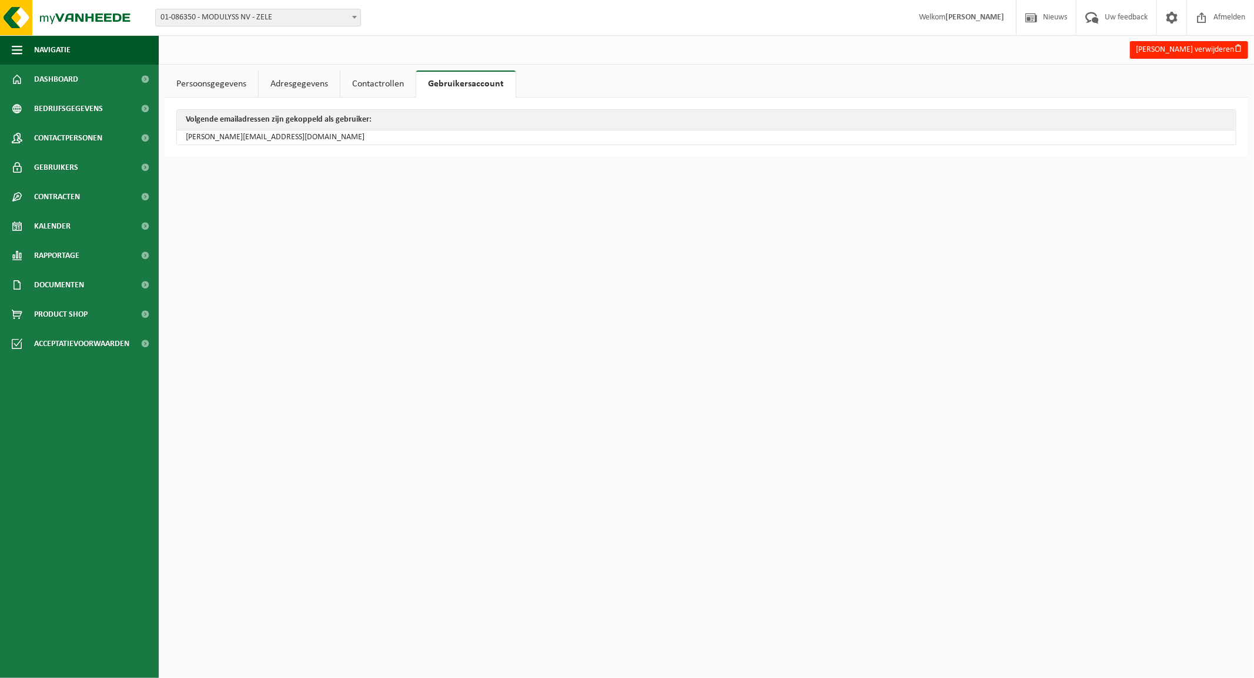
click at [385, 82] on link "Contactrollen" at bounding box center [377, 84] width 75 height 27
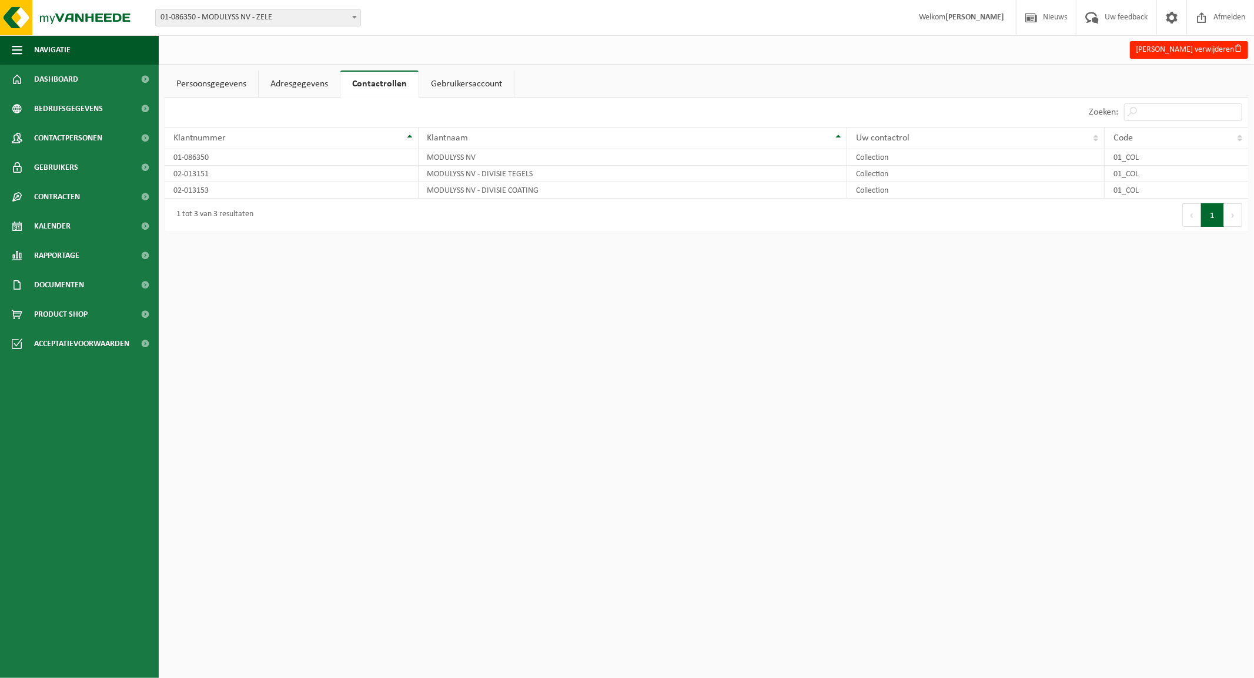
click at [202, 82] on link "Persoonsgegevens" at bounding box center [211, 84] width 93 height 27
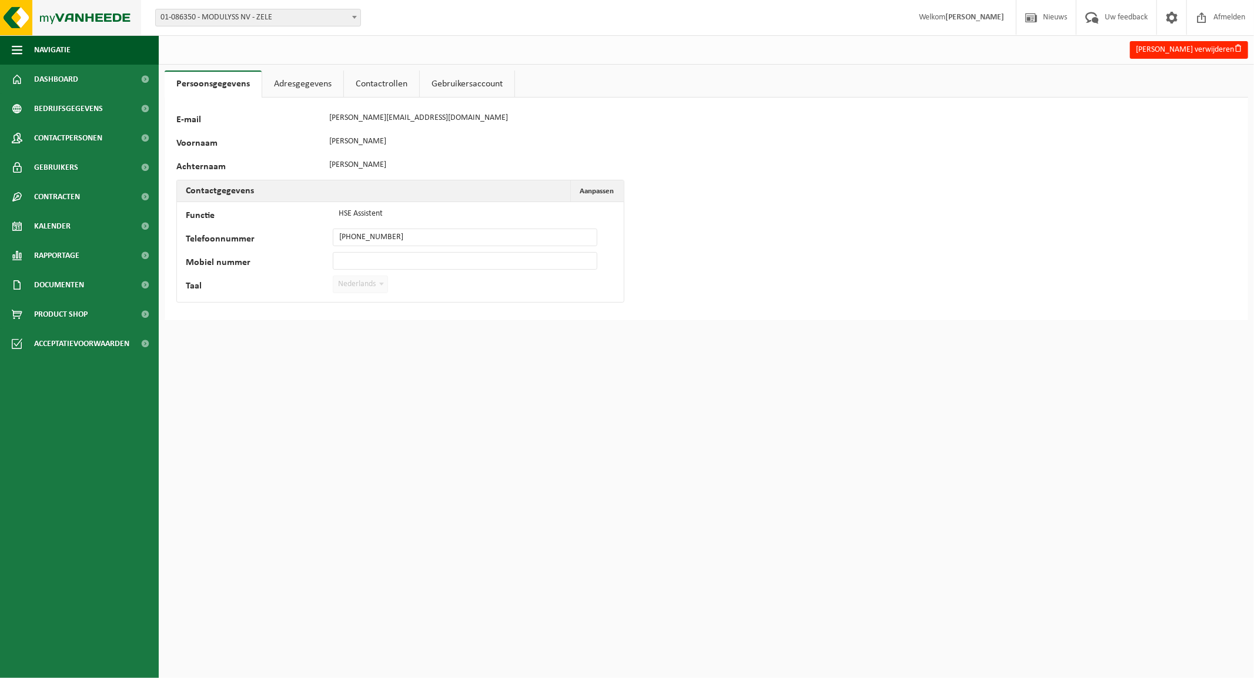
click at [74, 20] on img at bounding box center [70, 17] width 141 height 35
